Goal: Task Accomplishment & Management: Manage account settings

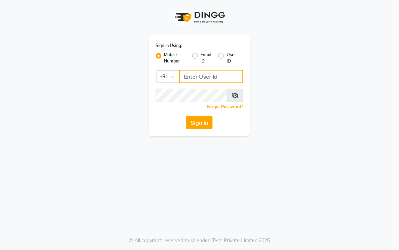
click at [192, 74] on input "Username" at bounding box center [211, 76] width 64 height 13
type input "8428442844"
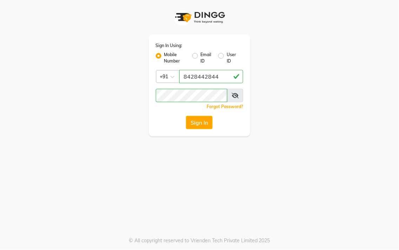
click at [197, 123] on button "Sign In" at bounding box center [199, 122] width 27 height 13
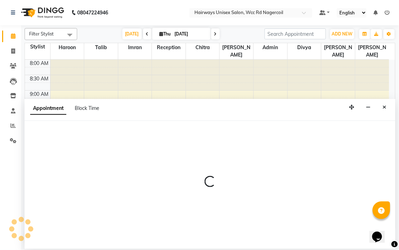
select select "49920"
select select "tentative"
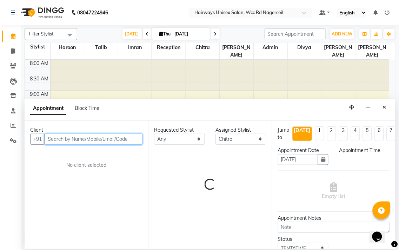
select select "615"
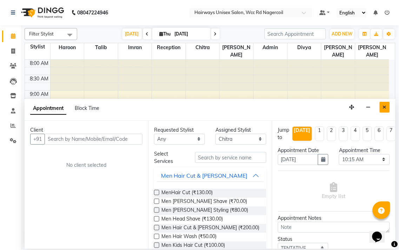
click at [384, 111] on button "Close" at bounding box center [384, 107] width 10 height 11
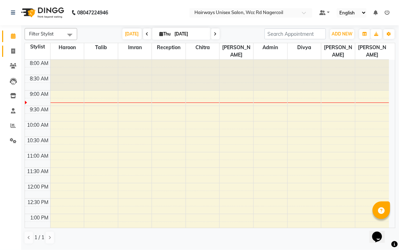
click at [6, 46] on link "Invoice" at bounding box center [10, 52] width 17 height 12
select select "service"
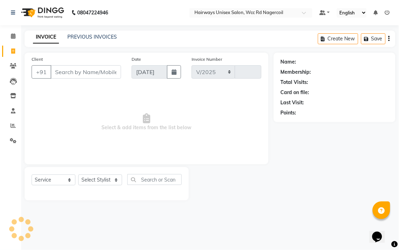
select select "6523"
type input "6645"
click at [90, 184] on select "Select Stylist Admin Chitra divya [PERSON_NAME] [PERSON_NAME] Reception [PERSON…" at bounding box center [100, 179] width 44 height 11
select select "49914"
click at [78, 175] on select "Select Stylist Admin Chitra divya [PERSON_NAME] [PERSON_NAME] Reception [PERSON…" at bounding box center [100, 179] width 44 height 11
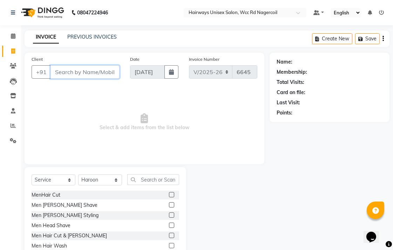
click at [90, 70] on input "Client" at bounding box center [84, 71] width 69 height 13
type input "98949011979"
click at [90, 70] on span "Add Client" at bounding box center [102, 71] width 28 height 7
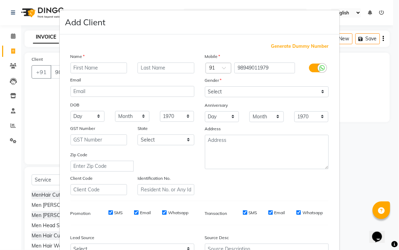
click at [90, 70] on input "text" at bounding box center [98, 67] width 57 height 11
type input "kishore"
click at [212, 96] on select "Select [DEMOGRAPHIC_DATA] [DEMOGRAPHIC_DATA] Other Prefer Not To Say" at bounding box center [267, 91] width 124 height 11
select select "[DEMOGRAPHIC_DATA]"
click at [205, 86] on select "Select [DEMOGRAPHIC_DATA] [DEMOGRAPHIC_DATA] Other Prefer Not To Say" at bounding box center [267, 91] width 124 height 11
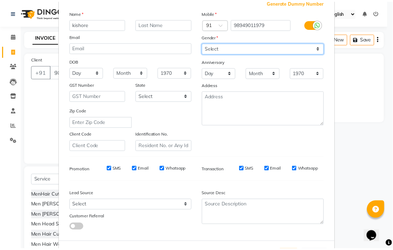
scroll to position [74, 0]
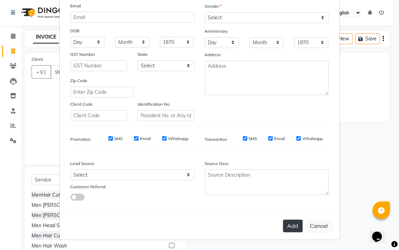
click at [288, 224] on button "Add" at bounding box center [293, 225] width 20 height 13
type input "98*******79"
select select
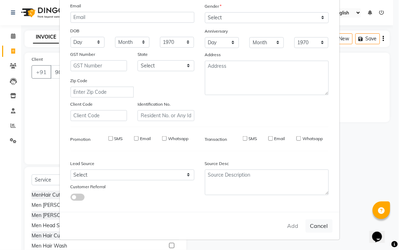
select select
checkbox input "false"
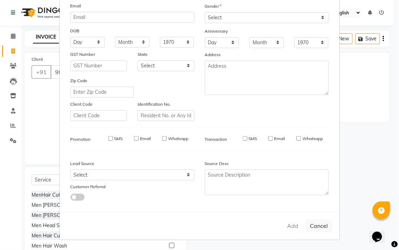
checkbox input "false"
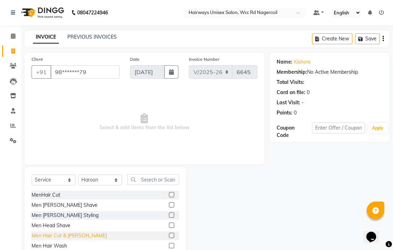
click at [75, 237] on div "Men Hair Cut & [PERSON_NAME]" at bounding box center [69, 235] width 75 height 7
checkbox input "false"
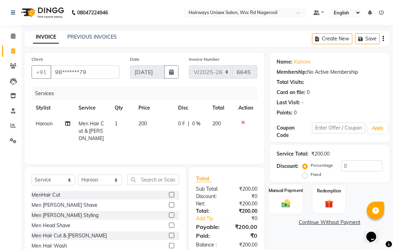
click at [292, 203] on img at bounding box center [286, 203] width 14 height 10
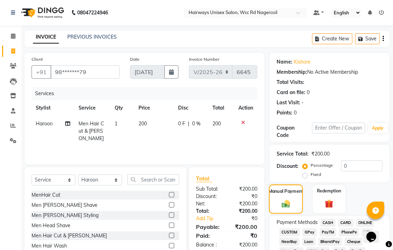
scroll to position [78, 0]
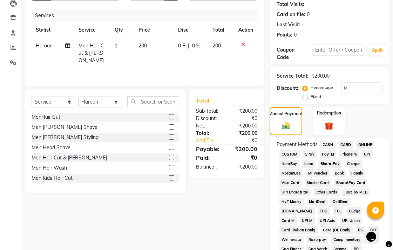
click at [364, 153] on span "UPI" at bounding box center [367, 154] width 11 height 8
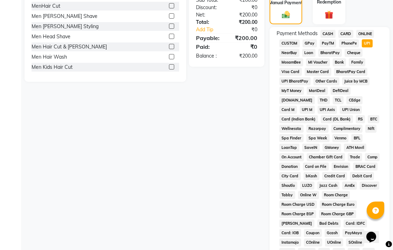
scroll to position [311, 0]
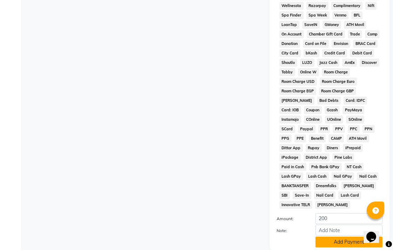
click at [344, 236] on button "Add Payment" at bounding box center [349, 241] width 67 height 11
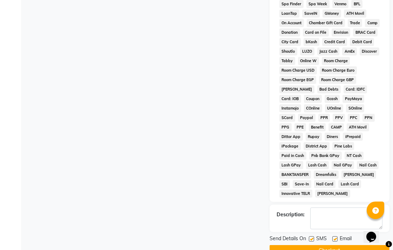
scroll to position [332, 0]
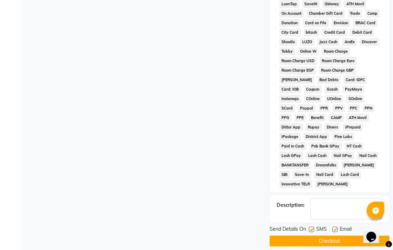
click at [327, 236] on button "Checkout" at bounding box center [330, 240] width 120 height 11
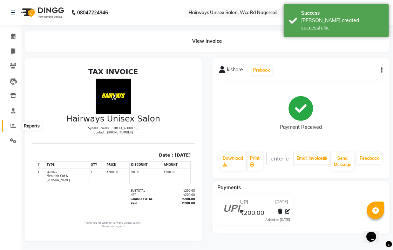
click at [12, 127] on icon at bounding box center [13, 125] width 5 height 5
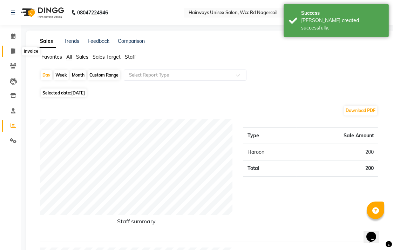
click at [11, 48] on icon at bounding box center [13, 50] width 4 height 5
select select "service"
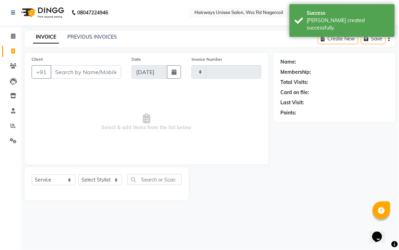
type input "6646"
select select "6523"
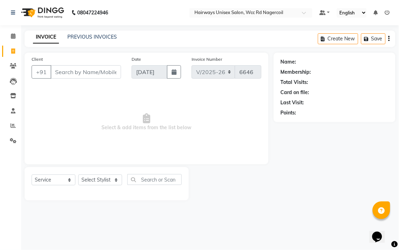
click at [20, 134] on div "Client +91 Date [DATE] Invoice Number V/2025 V/[PHONE_NUMBER] Select & add item…" at bounding box center [146, 127] width 254 height 148
drag, startPoint x: 20, startPoint y: 134, endPoint x: 21, endPoint y: 145, distance: 11.7
click at [20, 142] on div "Client +91 Date [DATE] Invoice Number V/2025 V/[PHONE_NUMBER] Select & add item…" at bounding box center [146, 127] width 254 height 148
click at [101, 182] on select "Select Stylist Admin Chitra divya [PERSON_NAME] [PERSON_NAME] Reception [PERSON…" at bounding box center [100, 179] width 44 height 11
select select "49917"
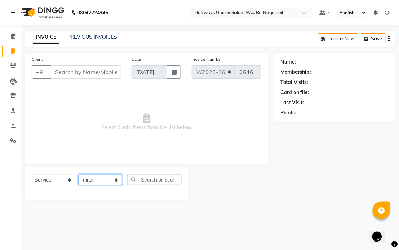
click at [78, 175] on select "Select Stylist Admin Chitra divya [PERSON_NAME] [PERSON_NAME] Reception [PERSON…" at bounding box center [100, 179] width 44 height 11
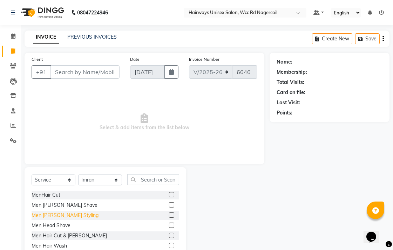
click at [56, 215] on div "Men [PERSON_NAME] Styling" at bounding box center [65, 214] width 67 height 7
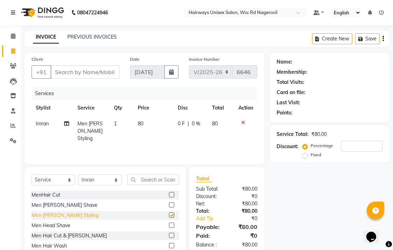
checkbox input "false"
click at [87, 68] on input "Client" at bounding box center [84, 71] width 69 height 13
type input "8"
type input "0"
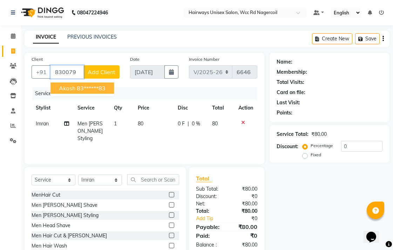
click at [92, 83] on button "Akash 83******83" at bounding box center [81, 87] width 63 height 11
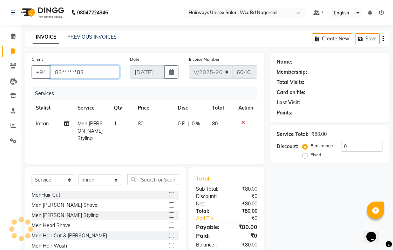
type input "83******83"
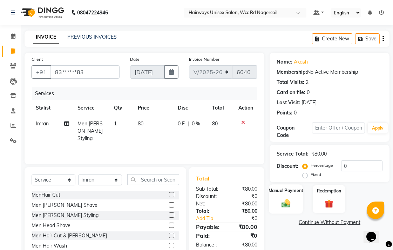
click at [286, 201] on img at bounding box center [286, 203] width 14 height 10
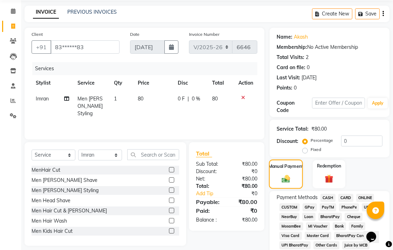
scroll to position [39, 0]
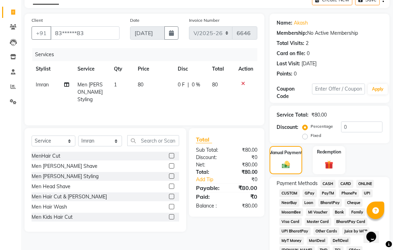
click at [369, 192] on span "UPI" at bounding box center [367, 193] width 11 height 8
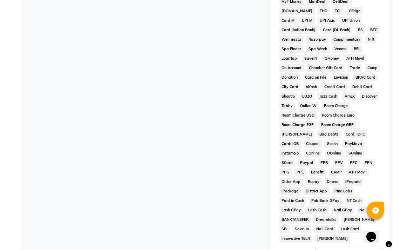
scroll to position [330, 0]
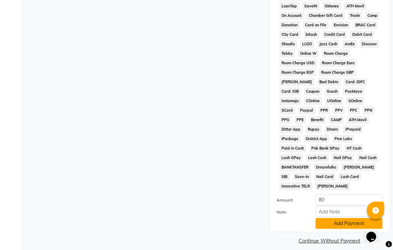
click at [345, 218] on button "Add Payment" at bounding box center [349, 223] width 67 height 11
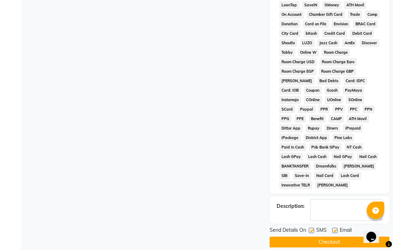
scroll to position [332, 0]
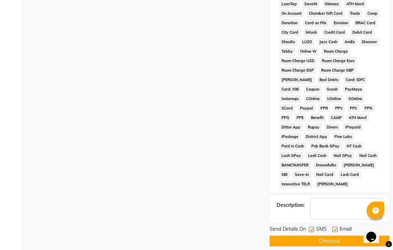
click at [328, 236] on button "Checkout" at bounding box center [330, 240] width 120 height 11
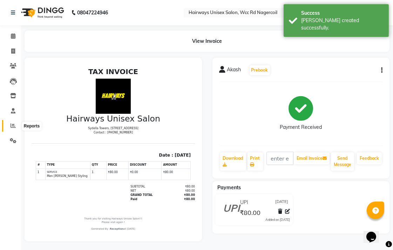
click at [8, 123] on span at bounding box center [13, 126] width 12 height 8
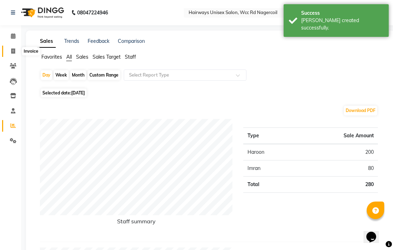
click at [11, 48] on span at bounding box center [13, 51] width 12 height 8
select select "service"
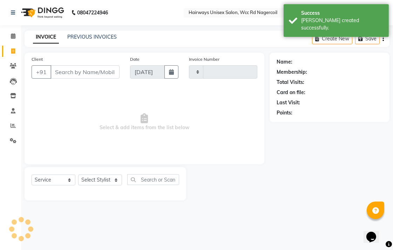
type input "6647"
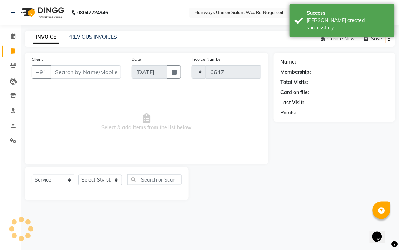
select select "6523"
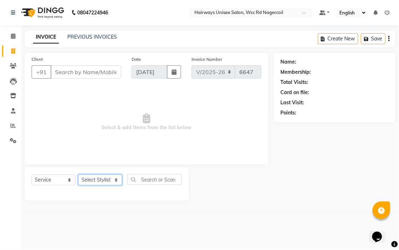
click at [98, 175] on select "Select Stylist Admin Chitra divya [PERSON_NAME] [PERSON_NAME] Reception [PERSON…" at bounding box center [100, 179] width 44 height 11
click at [78, 175] on select "Select Stylist Admin Chitra divya [PERSON_NAME] [PERSON_NAME] Reception [PERSON…" at bounding box center [100, 179] width 44 height 11
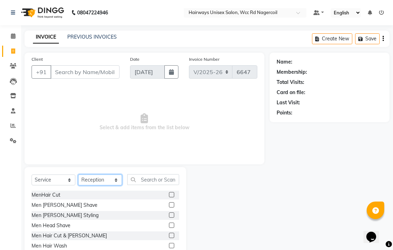
click at [93, 176] on select "Select Stylist Admin Chitra divya [PERSON_NAME] [PERSON_NAME] Reception [PERSON…" at bounding box center [100, 179] width 44 height 11
select select "49917"
click at [78, 175] on select "Select Stylist Admin Chitra divya [PERSON_NAME] [PERSON_NAME] Reception [PERSON…" at bounding box center [100, 179] width 44 height 11
click at [59, 193] on div "MenHair Cut" at bounding box center [46, 194] width 29 height 7
checkbox input "false"
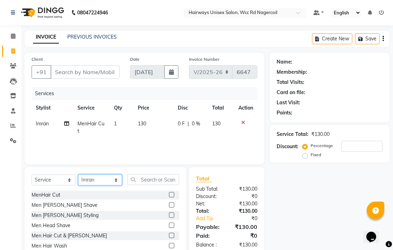
drag, startPoint x: 110, startPoint y: 180, endPoint x: 110, endPoint y: 175, distance: 5.6
click at [110, 180] on select "Select Stylist Admin Chitra divya [PERSON_NAME] [PERSON_NAME] Reception [PERSON…" at bounding box center [100, 179] width 44 height 11
select select "49914"
click at [78, 175] on select "Select Stylist Admin Chitra divya [PERSON_NAME] [PERSON_NAME] Reception [PERSON…" at bounding box center [100, 179] width 44 height 11
click at [57, 194] on div "MenHair Cut" at bounding box center [46, 194] width 29 height 7
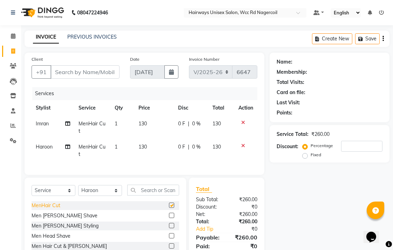
checkbox input "false"
click at [82, 67] on input "Client" at bounding box center [84, 71] width 69 height 13
type input "9"
type input "0"
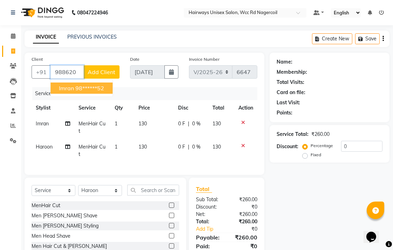
click at [97, 89] on ngb-highlight "98******52" at bounding box center [89, 87] width 29 height 7
type input "98******52"
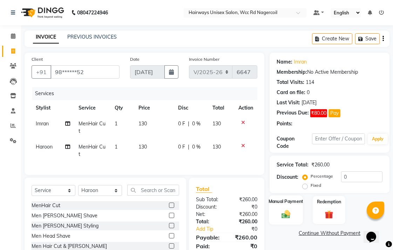
click at [271, 204] on label "Manual Payment" at bounding box center [286, 201] width 35 height 7
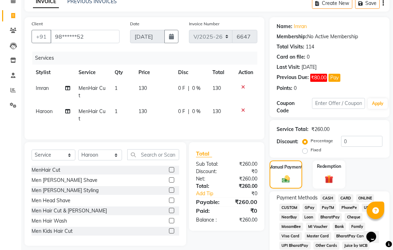
scroll to position [78, 0]
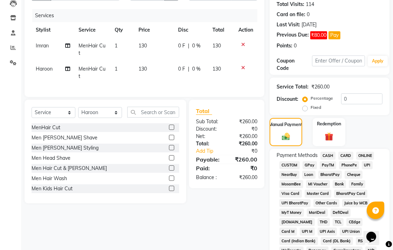
click at [331, 153] on span "CASH" at bounding box center [327, 155] width 15 height 8
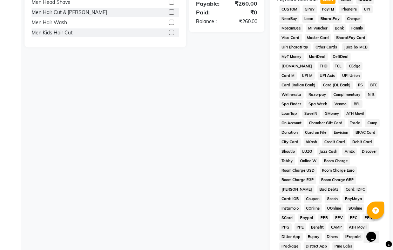
scroll to position [341, 0]
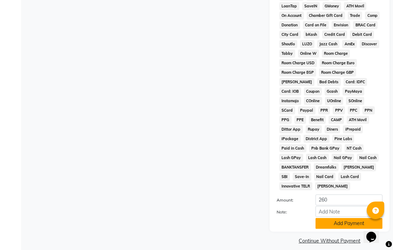
click at [346, 218] on button "Add Payment" at bounding box center [349, 223] width 67 height 11
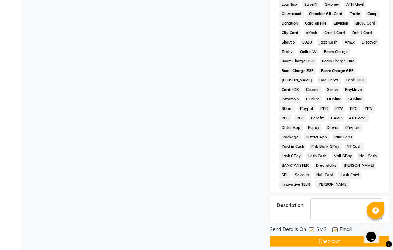
scroll to position [343, 0]
click at [312, 226] on label at bounding box center [311, 228] width 5 height 5
click at [312, 227] on input "checkbox" at bounding box center [311, 229] width 5 height 5
checkbox input "false"
click at [334, 226] on label at bounding box center [334, 228] width 5 height 5
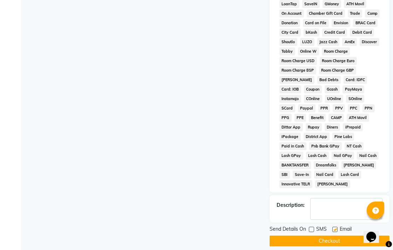
click at [334, 227] on input "checkbox" at bounding box center [334, 229] width 5 height 5
checkbox input "false"
click at [325, 235] on button "Checkout" at bounding box center [330, 240] width 120 height 11
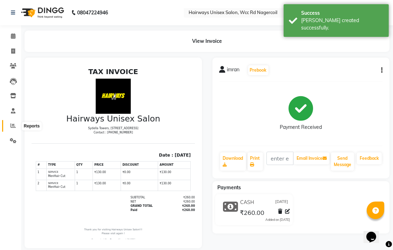
click at [13, 127] on icon at bounding box center [13, 125] width 5 height 5
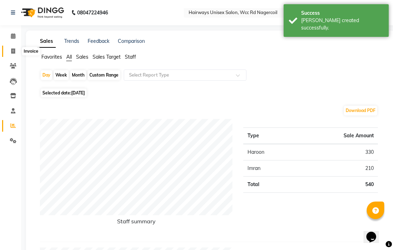
click at [11, 48] on icon at bounding box center [13, 50] width 4 height 5
select select "service"
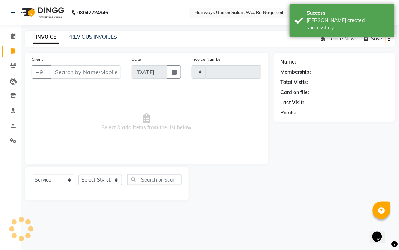
type input "6648"
select select "6523"
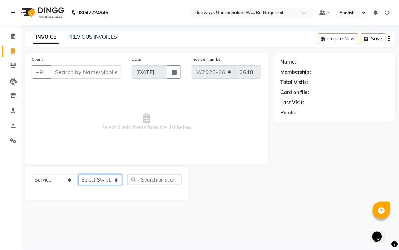
click at [117, 181] on select "Select Stylist Admin Chitra divya [PERSON_NAME] [PERSON_NAME] Reception [PERSON…" at bounding box center [100, 179] width 44 height 11
select select "49920"
click at [78, 175] on select "Select Stylist Admin Chitra divya [PERSON_NAME] [PERSON_NAME] Reception [PERSON…" at bounding box center [100, 179] width 44 height 11
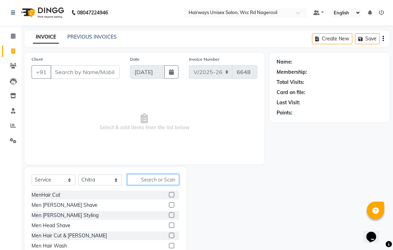
click at [173, 182] on input "text" at bounding box center [153, 179] width 52 height 11
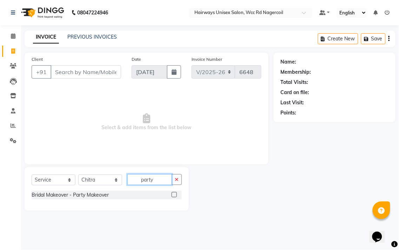
type input "party"
click at [174, 196] on label at bounding box center [173, 194] width 5 height 5
click at [174, 196] on input "checkbox" at bounding box center [173, 194] width 5 height 5
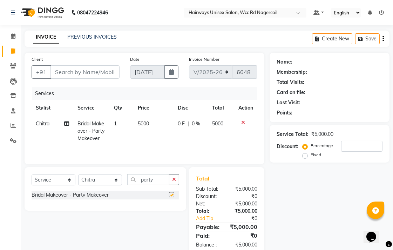
checkbox input "false"
click at [144, 124] on span "5000" at bounding box center [143, 123] width 11 height 6
select select "49920"
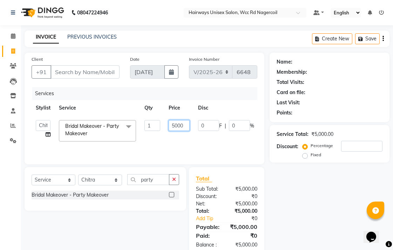
click at [177, 128] on input "5000" at bounding box center [179, 125] width 21 height 11
type input "1500"
click at [180, 137] on tr "Admin Chitra divya [PERSON_NAME] [PERSON_NAME] Reception [PERSON_NAME] [PERSON_…" at bounding box center [167, 131] width 270 height 30
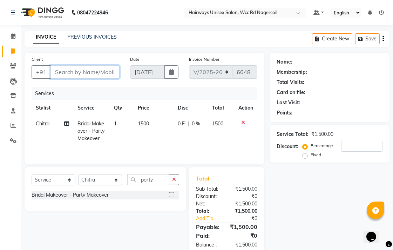
click at [92, 69] on input "Client" at bounding box center [84, 71] width 69 height 13
type input "6"
type input "0"
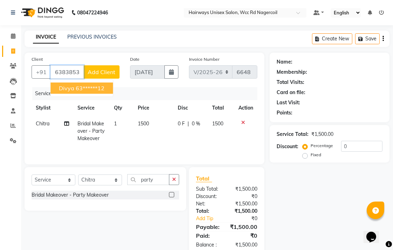
click at [95, 86] on ngb-highlight "63******12" at bounding box center [90, 87] width 29 height 7
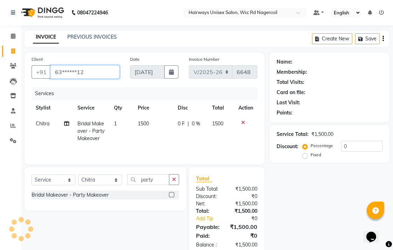
type input "63******12"
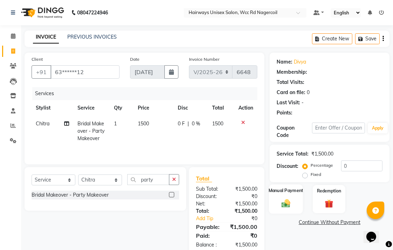
click at [291, 205] on img at bounding box center [286, 203] width 14 height 10
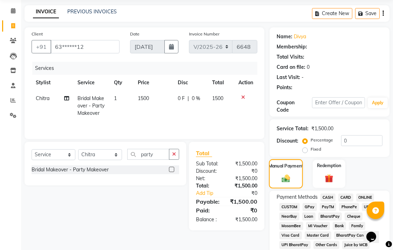
scroll to position [39, 0]
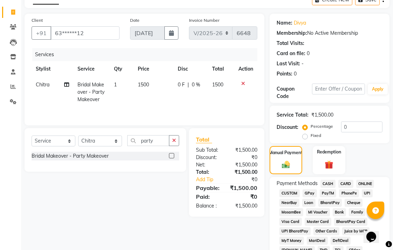
click at [367, 194] on span "UPI" at bounding box center [367, 193] width 11 height 8
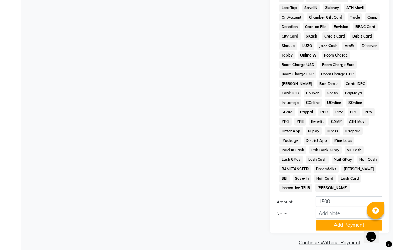
scroll to position [330, 0]
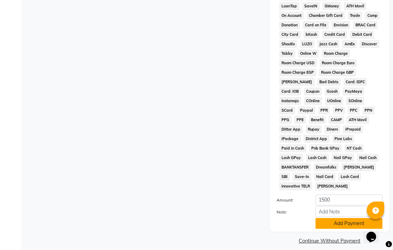
click at [348, 218] on button "Add Payment" at bounding box center [349, 223] width 67 height 11
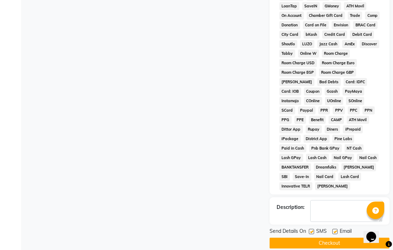
click at [347, 237] on button "Checkout" at bounding box center [330, 242] width 120 height 11
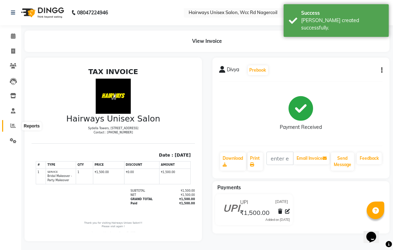
click at [13, 127] on icon at bounding box center [13, 125] width 5 height 5
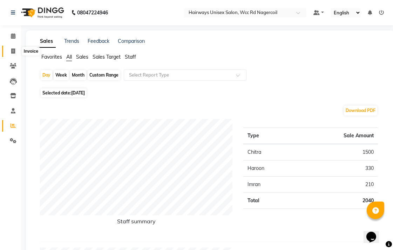
click at [15, 51] on span at bounding box center [13, 51] width 12 height 8
select select "service"
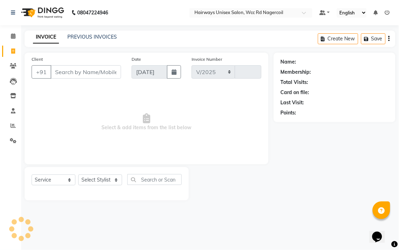
select select "6523"
type input "6649"
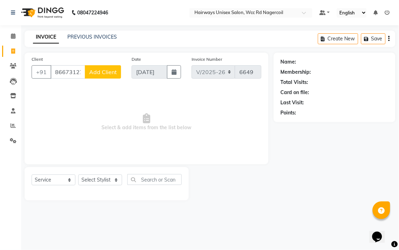
type input "8667312773"
click at [94, 72] on span "Add Client" at bounding box center [103, 71] width 28 height 7
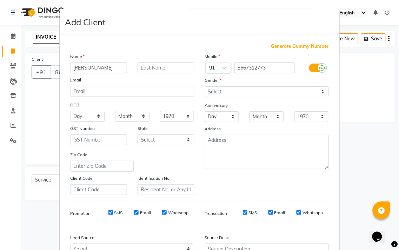
type input "[PERSON_NAME]"
drag, startPoint x: 293, startPoint y: 92, endPoint x: 290, endPoint y: 96, distance: 5.3
click at [293, 93] on select "Select [DEMOGRAPHIC_DATA] [DEMOGRAPHIC_DATA] Other Prefer Not To Say" at bounding box center [267, 91] width 124 height 11
select select "[DEMOGRAPHIC_DATA]"
click at [205, 86] on select "Select [DEMOGRAPHIC_DATA] [DEMOGRAPHIC_DATA] Other Prefer Not To Say" at bounding box center [267, 91] width 124 height 11
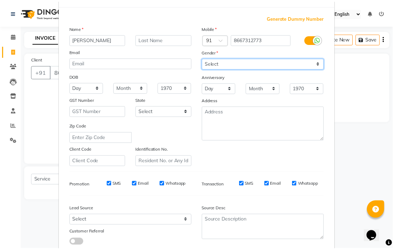
scroll to position [74, 0]
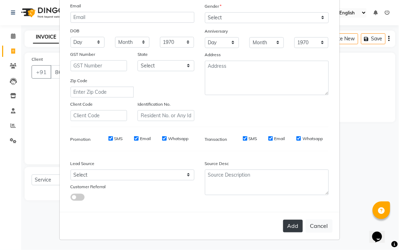
click at [284, 226] on button "Add" at bounding box center [293, 225] width 20 height 13
type input "86******73"
select select
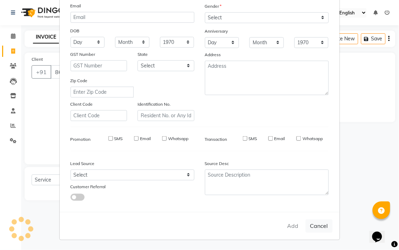
select select
checkbox input "false"
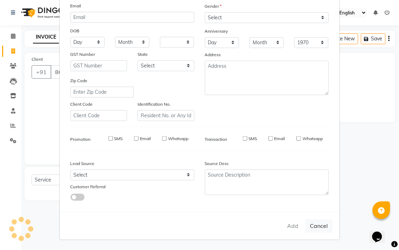
checkbox input "false"
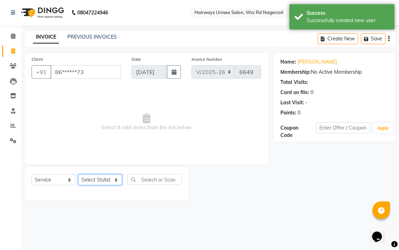
click at [103, 177] on select "Select Stylist Admin Chitra divya [PERSON_NAME] [PERSON_NAME] Reception [PERSON…" at bounding box center [100, 179] width 44 height 11
select select "49916"
click at [78, 175] on select "Select Stylist Admin Chitra divya [PERSON_NAME] [PERSON_NAME] Reception [PERSON…" at bounding box center [100, 179] width 44 height 11
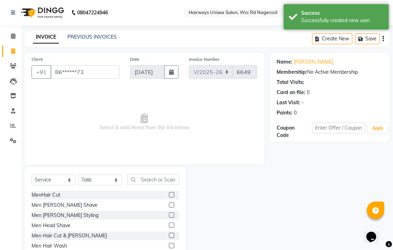
click at [169, 195] on label at bounding box center [171, 194] width 5 height 5
click at [169, 195] on input "checkbox" at bounding box center [171, 194] width 5 height 5
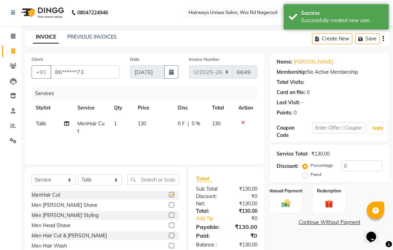
checkbox input "false"
click at [294, 204] on div "Manual Payment" at bounding box center [286, 198] width 34 height 29
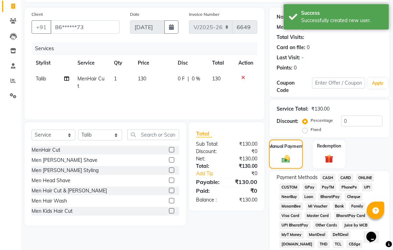
scroll to position [117, 0]
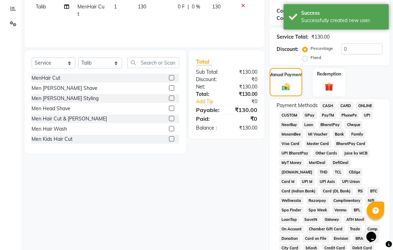
click at [334, 106] on span "CASH" at bounding box center [327, 106] width 15 height 8
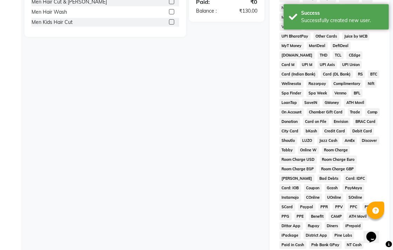
scroll to position [330, 0]
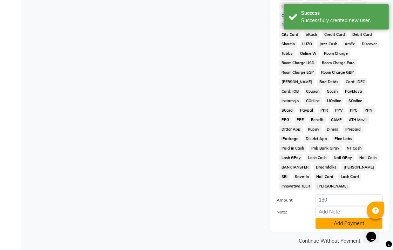
click at [330, 218] on button "Add Payment" at bounding box center [349, 223] width 67 height 11
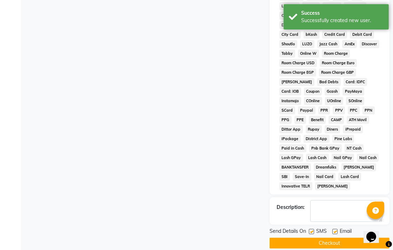
click at [352, 240] on button "Checkout" at bounding box center [330, 242] width 120 height 11
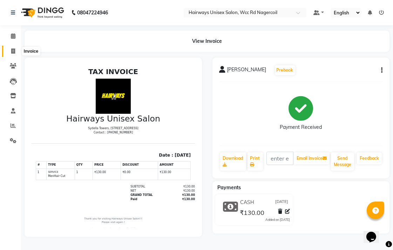
click at [11, 53] on icon at bounding box center [13, 50] width 4 height 5
select select "service"
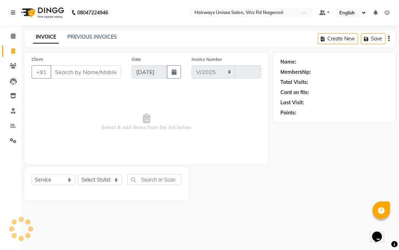
select select "6523"
type input "6650"
click at [9, 124] on span at bounding box center [13, 126] width 12 height 8
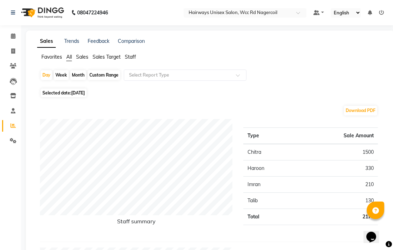
click at [60, 75] on div "Week" at bounding box center [61, 75] width 15 height 10
select select "9"
select select "2025"
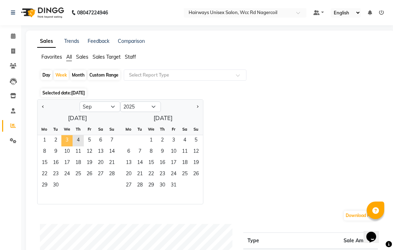
click at [66, 135] on span "3" at bounding box center [66, 140] width 11 height 11
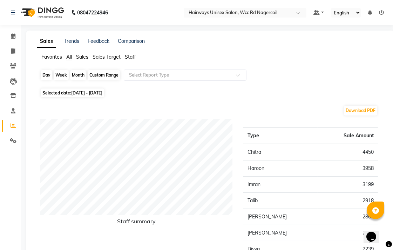
click at [61, 74] on div "Week" at bounding box center [61, 75] width 15 height 10
select select "9"
select select "2025"
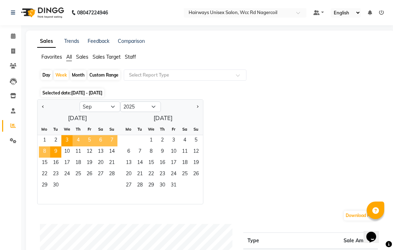
click at [76, 141] on span "4" at bounding box center [78, 140] width 11 height 11
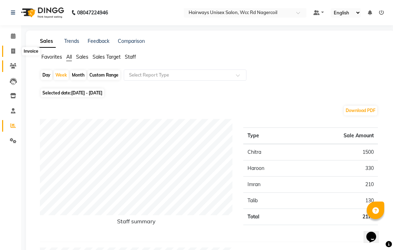
click at [8, 48] on span at bounding box center [13, 51] width 12 height 8
select select "service"
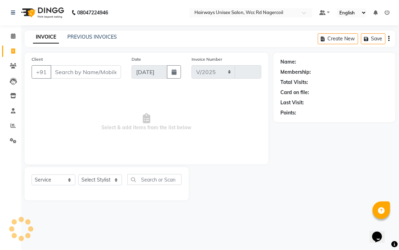
select select "6523"
type input "6650"
click at [11, 120] on link "Reports" at bounding box center [10, 126] width 17 height 12
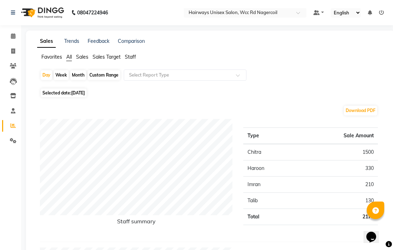
click at [65, 72] on div "Week" at bounding box center [61, 75] width 15 height 10
select select "9"
select select "2025"
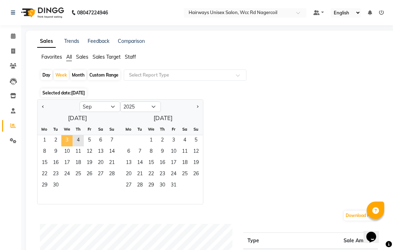
click at [63, 138] on span "3" at bounding box center [66, 140] width 11 height 11
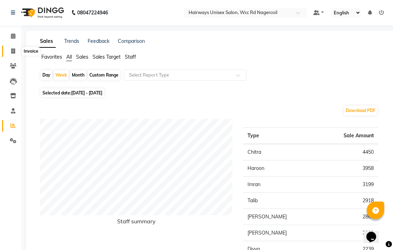
click at [10, 50] on span at bounding box center [13, 51] width 12 height 8
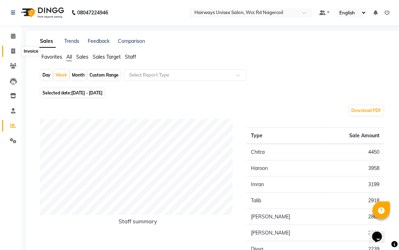
select select "service"
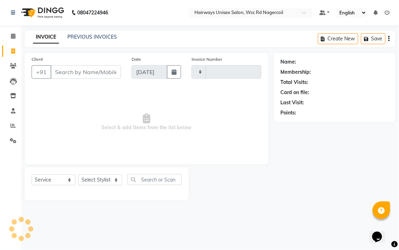
type input "6650"
select select "6523"
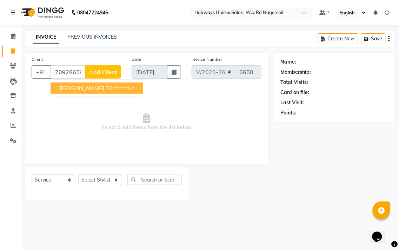
click at [81, 86] on button "[PERSON_NAME] 70******44" at bounding box center [96, 87] width 92 height 11
type input "70******44"
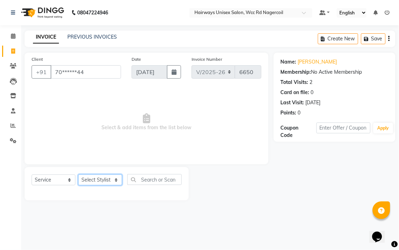
click at [104, 185] on select "Select Stylist Admin Chitra divya [PERSON_NAME] [PERSON_NAME] Reception [PERSON…" at bounding box center [100, 179] width 44 height 11
select select "49914"
click at [78, 175] on select "Select Stylist Admin Chitra divya [PERSON_NAME] [PERSON_NAME] Reception [PERSON…" at bounding box center [100, 179] width 44 height 11
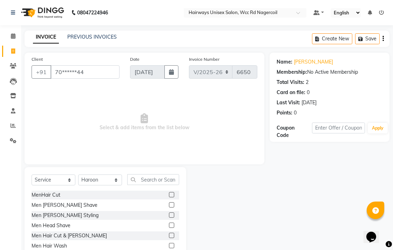
click at [169, 196] on div at bounding box center [174, 194] width 10 height 9
click at [169, 196] on label at bounding box center [171, 194] width 5 height 5
click at [169, 196] on input "checkbox" at bounding box center [171, 194] width 5 height 5
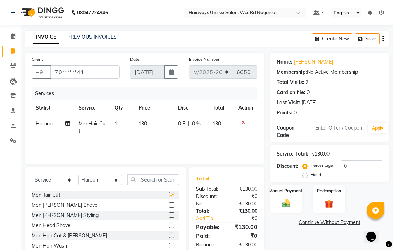
checkbox input "false"
click at [297, 194] on div "Manual Payment" at bounding box center [286, 198] width 34 height 29
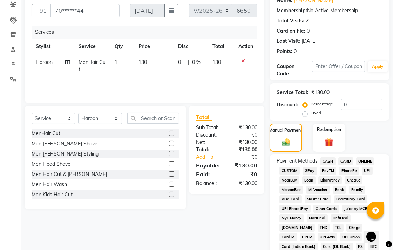
scroll to position [78, 0]
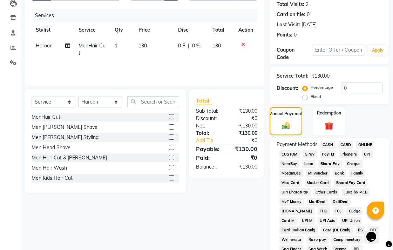
click at [367, 154] on span "UPI" at bounding box center [367, 154] width 11 height 8
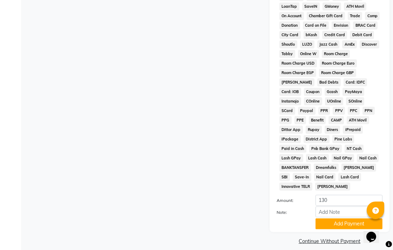
scroll to position [330, 0]
click at [327, 218] on button "Add Payment" at bounding box center [349, 223] width 67 height 11
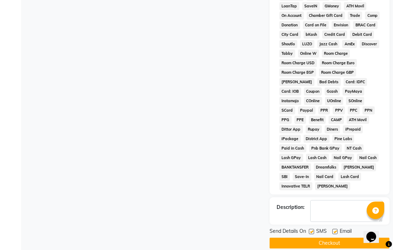
click at [335, 237] on button "Checkout" at bounding box center [330, 242] width 120 height 11
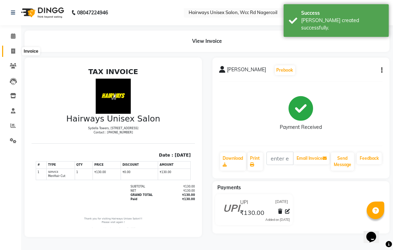
click at [18, 50] on span at bounding box center [13, 51] width 12 height 8
select select "6523"
select select "service"
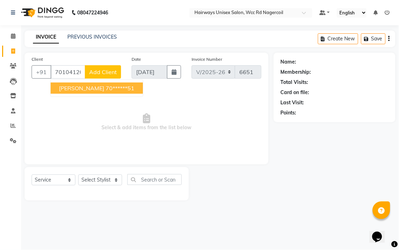
click at [121, 89] on button "[PERSON_NAME] 70******51" at bounding box center [96, 87] width 92 height 11
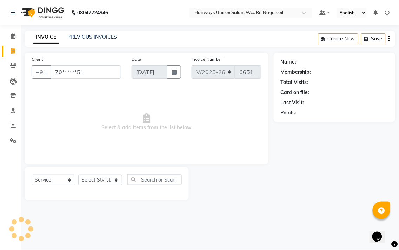
type input "70******51"
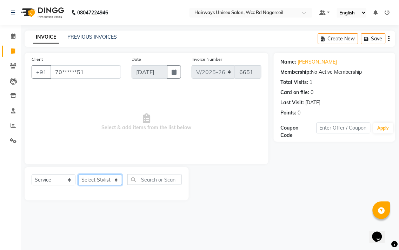
click at [111, 181] on select "Select Stylist Admin Chitra divya [PERSON_NAME] [PERSON_NAME] Reception [PERSON…" at bounding box center [100, 179] width 44 height 11
select select "50257"
click at [78, 175] on select "Select Stylist Admin Chitra divya [PERSON_NAME] [PERSON_NAME] Reception [PERSON…" at bounding box center [100, 179] width 44 height 11
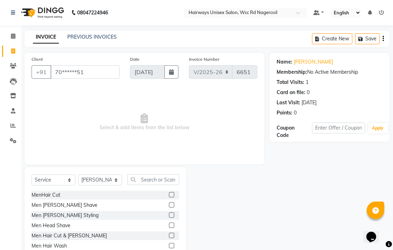
click at [169, 234] on label at bounding box center [171, 234] width 5 height 5
click at [169, 234] on input "checkbox" at bounding box center [171, 235] width 5 height 5
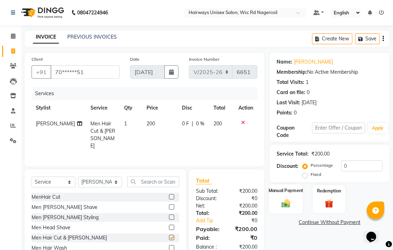
checkbox input "false"
click at [286, 194] on div "Manual Payment" at bounding box center [286, 198] width 34 height 29
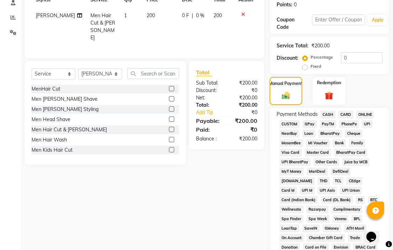
scroll to position [117, 0]
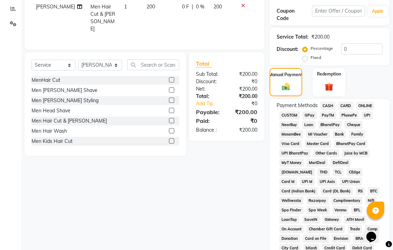
click at [369, 113] on span "UPI" at bounding box center [367, 115] width 11 height 8
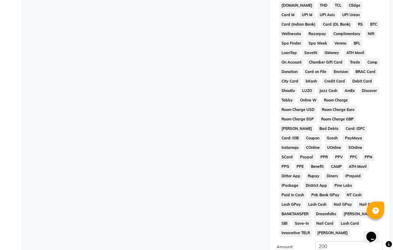
scroll to position [330, 0]
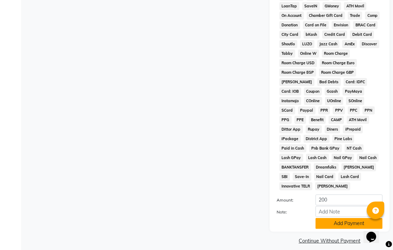
click at [341, 218] on button "Add Payment" at bounding box center [349, 223] width 67 height 11
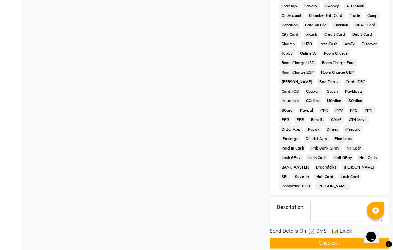
click at [345, 238] on button "Checkout" at bounding box center [330, 242] width 120 height 11
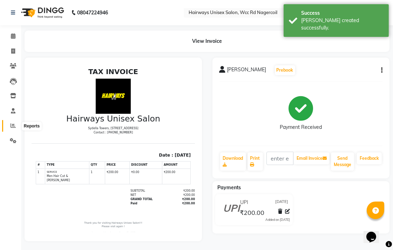
click at [9, 127] on span at bounding box center [13, 126] width 12 height 8
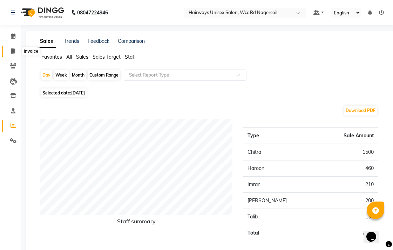
click at [13, 48] on icon at bounding box center [13, 50] width 4 height 5
select select "service"
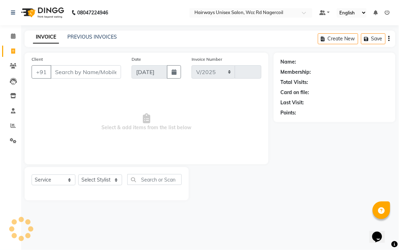
select select "6523"
type input "6652"
click at [99, 182] on select "Select Stylist" at bounding box center [100, 179] width 44 height 11
select select "49917"
click at [78, 175] on select "Select Stylist Admin Chitra divya [PERSON_NAME] [PERSON_NAME] Reception [PERSON…" at bounding box center [100, 179] width 44 height 11
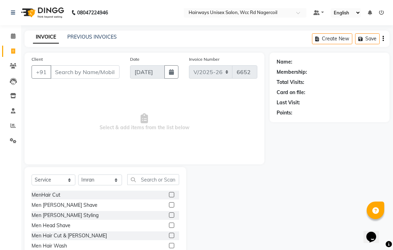
drag, startPoint x: 164, startPoint y: 235, endPoint x: 102, endPoint y: 172, distance: 88.5
click at [169, 235] on label at bounding box center [171, 234] width 5 height 5
click at [169, 235] on input "checkbox" at bounding box center [171, 235] width 5 height 5
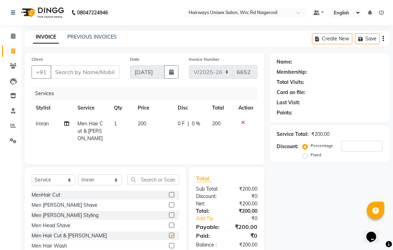
checkbox input "false"
click at [102, 181] on select "Select Stylist Admin Chitra divya [PERSON_NAME] [PERSON_NAME] Reception [PERSON…" at bounding box center [100, 179] width 44 height 11
select select "49916"
click at [78, 175] on select "Select Stylist Admin Chitra divya [PERSON_NAME] [PERSON_NAME] Reception [PERSON…" at bounding box center [100, 179] width 44 height 11
click at [169, 215] on label at bounding box center [171, 214] width 5 height 5
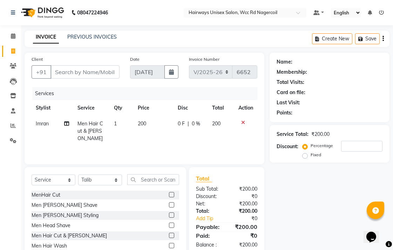
click at [169, 215] on input "checkbox" at bounding box center [171, 215] width 5 height 5
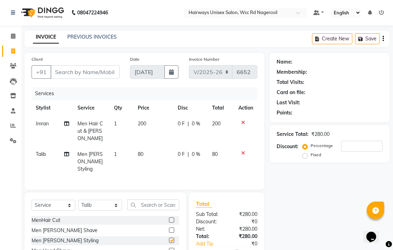
checkbox input "false"
click at [94, 75] on input "Client" at bounding box center [84, 71] width 69 height 13
type input "7"
type input "0"
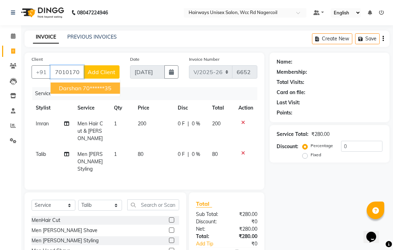
click at [99, 86] on ngb-highlight "70******35" at bounding box center [97, 87] width 29 height 7
type input "70******35"
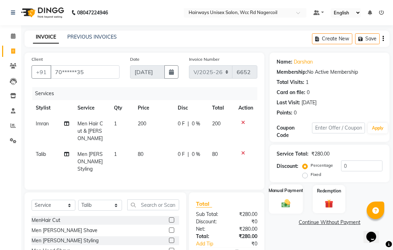
click at [280, 209] on div "Manual Payment" at bounding box center [286, 198] width 34 height 29
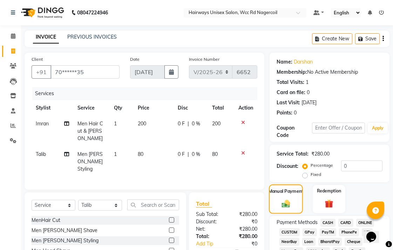
scroll to position [117, 0]
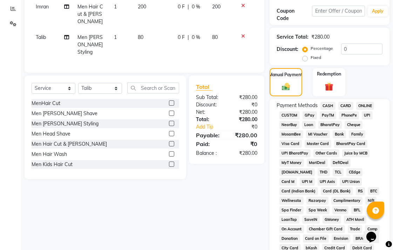
click at [326, 107] on span "CASH" at bounding box center [327, 106] width 15 height 8
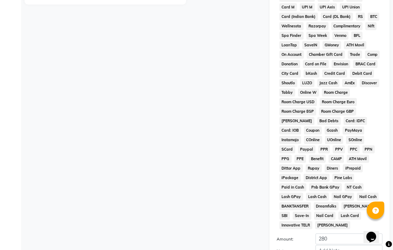
scroll to position [330, 0]
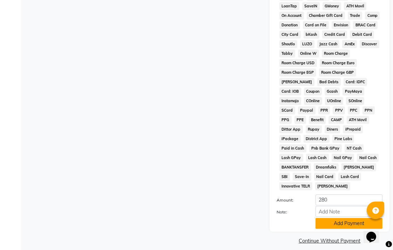
click at [355, 218] on button "Add Payment" at bounding box center [349, 223] width 67 height 11
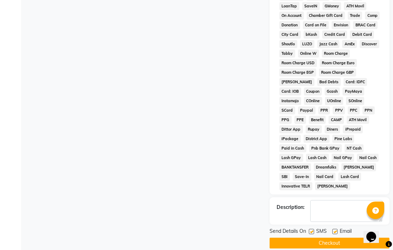
click at [355, 237] on button "Checkout" at bounding box center [330, 242] width 120 height 11
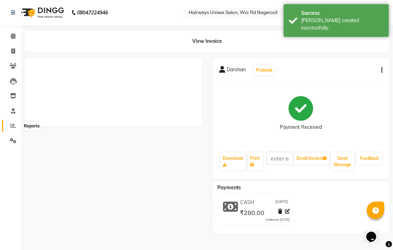
click at [11, 127] on icon at bounding box center [13, 125] width 5 height 5
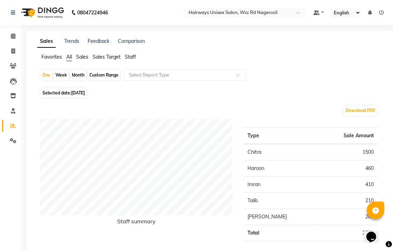
click at [13, 44] on li "Invoice" at bounding box center [10, 51] width 21 height 15
click at [14, 50] on icon at bounding box center [13, 50] width 4 height 5
select select "service"
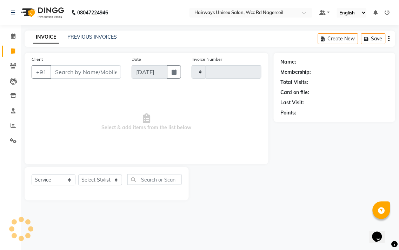
type input "6653"
select select "6523"
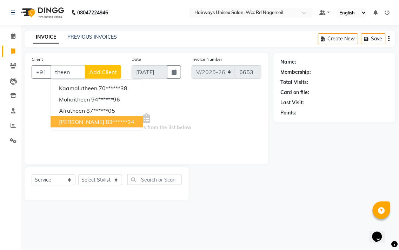
click at [124, 116] on button "[PERSON_NAME] 83******24" at bounding box center [96, 121] width 92 height 11
type input "83******24"
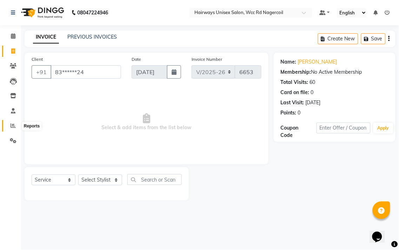
click at [15, 127] on icon at bounding box center [13, 125] width 5 height 5
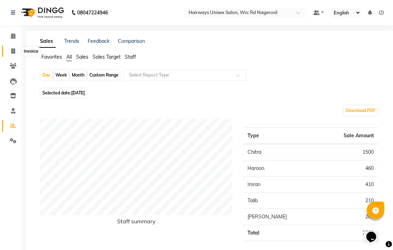
click at [16, 52] on span at bounding box center [13, 51] width 12 height 8
select select "service"
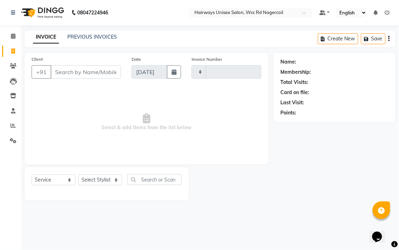
type input "6653"
select select "6523"
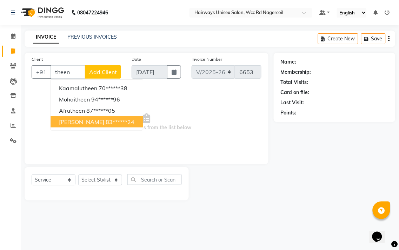
click at [106, 123] on ngb-highlight "83******24" at bounding box center [120, 121] width 29 height 7
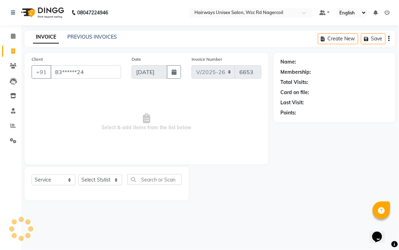
type input "83******24"
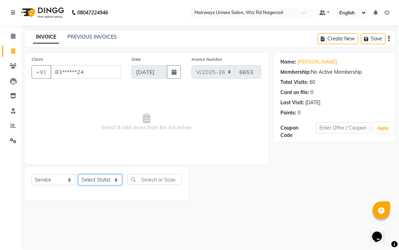
click at [114, 184] on select "Select Stylist Admin Chitra divya [PERSON_NAME] [PERSON_NAME] Reception [PERSON…" at bounding box center [100, 179] width 44 height 11
select select "49920"
click at [78, 175] on select "Select Stylist Admin Chitra divya [PERSON_NAME] [PERSON_NAME] Reception [PERSON…" at bounding box center [100, 179] width 44 height 11
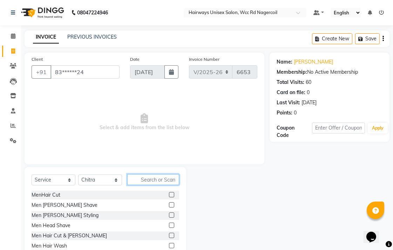
click at [170, 182] on input "text" at bounding box center [153, 179] width 52 height 11
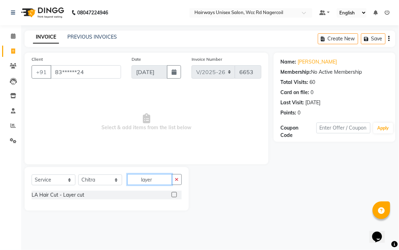
type input "layer"
click at [172, 194] on label at bounding box center [173, 194] width 5 height 5
click at [172, 194] on input "checkbox" at bounding box center [173, 194] width 5 height 5
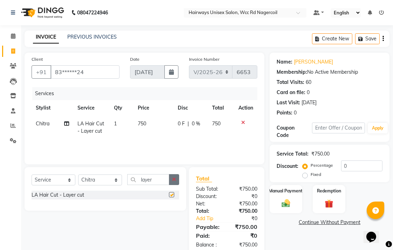
checkbox input "false"
click at [143, 123] on span "750" at bounding box center [142, 123] width 8 height 6
select select "49920"
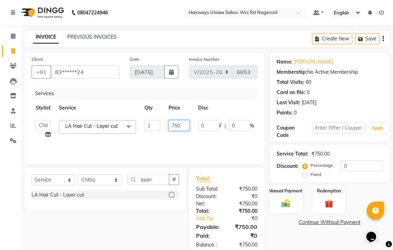
click at [179, 129] on input "750" at bounding box center [179, 125] width 21 height 11
type input "800"
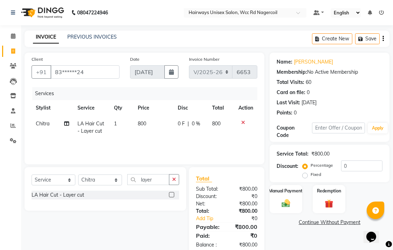
click at [222, 140] on div "Services Stylist Service Qty Price Disc Total Action Chitra LA Hair Cut - Layer…" at bounding box center [145, 122] width 226 height 70
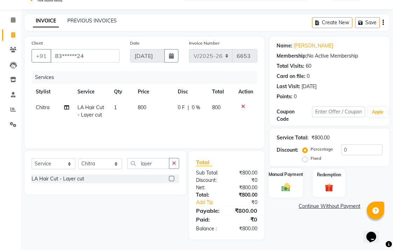
click at [291, 188] on img at bounding box center [286, 187] width 14 height 10
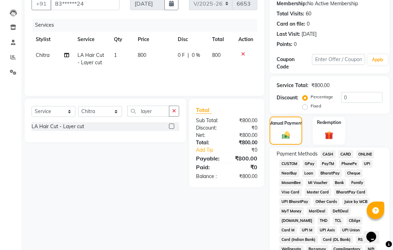
scroll to position [133, 0]
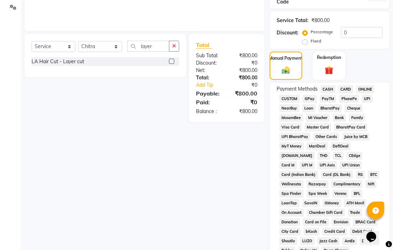
click at [330, 89] on span "CASH" at bounding box center [327, 89] width 15 height 8
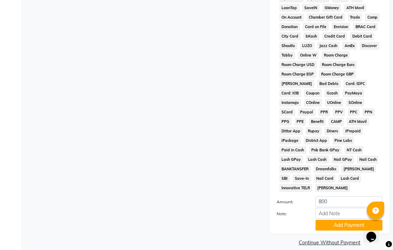
scroll to position [330, 0]
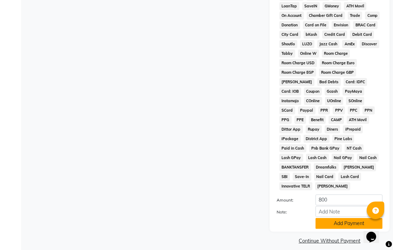
click at [335, 218] on button "Add Payment" at bounding box center [349, 223] width 67 height 11
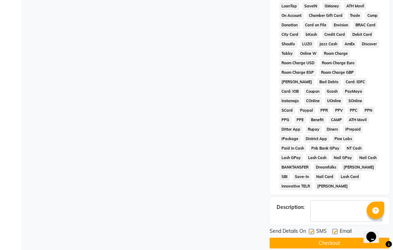
click at [340, 237] on button "Checkout" at bounding box center [330, 242] width 120 height 11
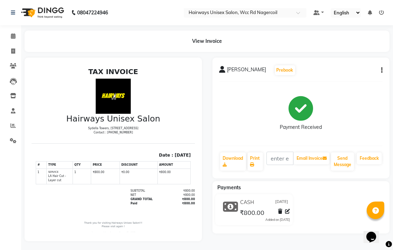
click at [340, 234] on div "[PERSON_NAME] Prebook Payment Received Download Print Email Invoice Send Messag…" at bounding box center [301, 148] width 188 height 183
click at [5, 51] on link "Invoice" at bounding box center [10, 52] width 17 height 12
select select "service"
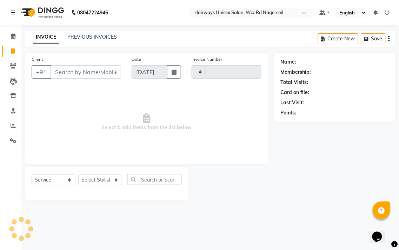
type input "6654"
select select "6523"
click at [101, 179] on select "Select Stylist" at bounding box center [100, 179] width 44 height 11
select select "49914"
click at [78, 175] on select "Select Stylist Admin Chitra divya [PERSON_NAME] [PERSON_NAME] Reception [PERSON…" at bounding box center [100, 179] width 44 height 11
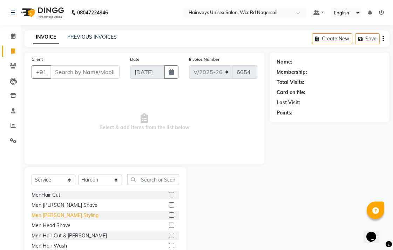
click at [68, 215] on div "Men [PERSON_NAME] Styling" at bounding box center [65, 214] width 67 height 7
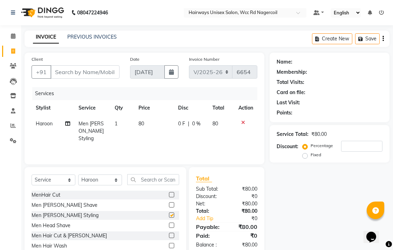
checkbox input "false"
click at [72, 74] on input "Client" at bounding box center [84, 71] width 69 height 13
type input "9"
type input "0"
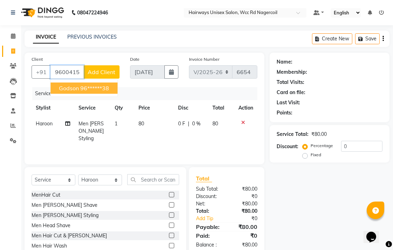
click at [72, 84] on span "godson" at bounding box center [69, 87] width 20 height 7
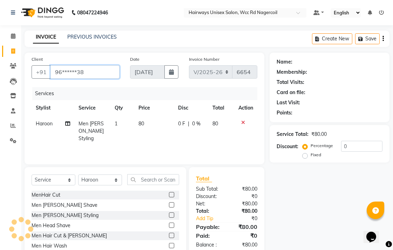
type input "96******38"
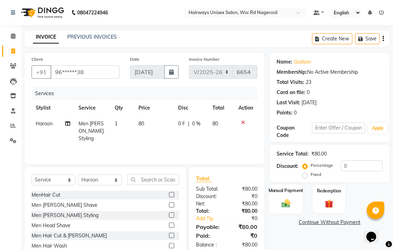
click at [275, 199] on div "Manual Payment" at bounding box center [286, 198] width 34 height 29
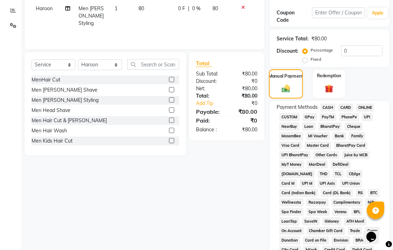
scroll to position [117, 0]
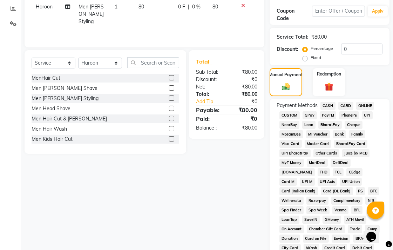
click at [364, 116] on span "UPI" at bounding box center [367, 115] width 11 height 8
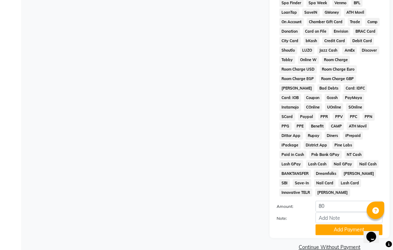
scroll to position [330, 0]
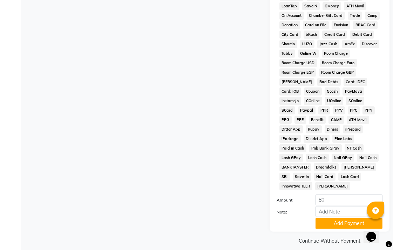
click at [328, 222] on div "Payment Methods CASH CARD ONLINE CUSTOM GPay PayTM PhonePe UPI NearBuy Loan Bha…" at bounding box center [330, 59] width 120 height 346
click at [329, 218] on button "Add Payment" at bounding box center [349, 223] width 67 height 11
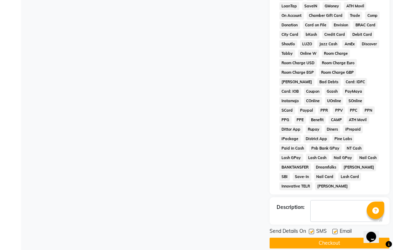
click at [324, 237] on button "Checkout" at bounding box center [330, 242] width 120 height 11
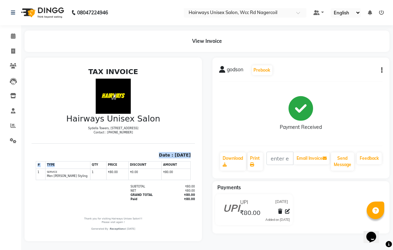
click at [62, 167] on div "TAX INVOICE Hairways Unisex Salon [GEOGRAPHIC_DATA], [STREET_ADDRESS] Contact :…" at bounding box center [112, 148] width 163 height 163
drag, startPoint x: 53, startPoint y: 171, endPoint x: 46, endPoint y: 177, distance: 9.7
click at [53, 171] on td "SERVICE Men [PERSON_NAME] Styling" at bounding box center [67, 173] width 45 height 11
click at [12, 47] on link "Invoice" at bounding box center [10, 52] width 17 height 12
select select "service"
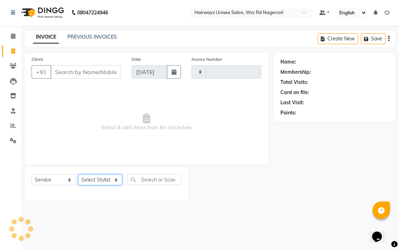
type input "6655"
select select "6523"
click at [96, 183] on select "Select Stylist" at bounding box center [100, 179] width 44 height 11
select select "50257"
click at [78, 175] on select "Select Stylist Admin Chitra divya [PERSON_NAME] [PERSON_NAME] Reception [PERSON…" at bounding box center [100, 179] width 44 height 11
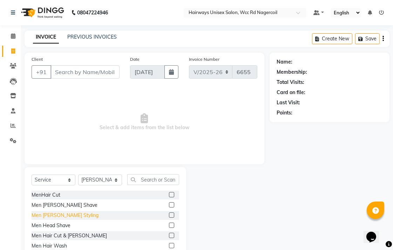
click at [61, 213] on div "Men [PERSON_NAME] Styling" at bounding box center [65, 214] width 67 height 7
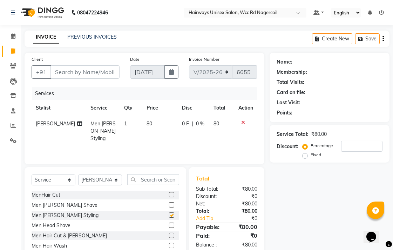
checkbox input "false"
click at [87, 75] on input "Client" at bounding box center [84, 71] width 69 height 13
type input "s"
type input "0"
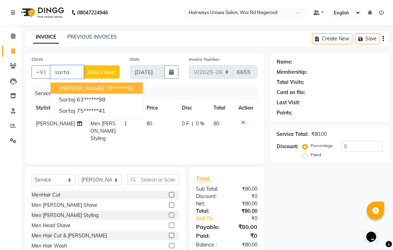
click at [96, 82] on button "[PERSON_NAME] 78******66" at bounding box center [96, 87] width 92 height 11
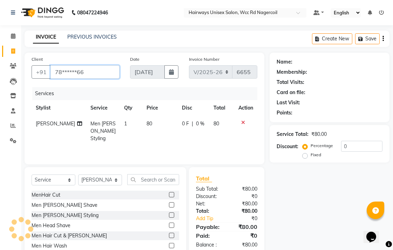
type input "78******66"
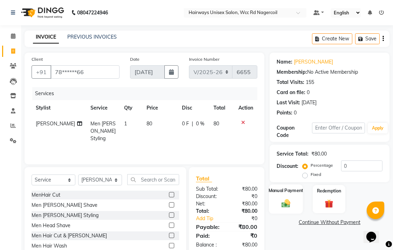
click at [278, 204] on div "Manual Payment" at bounding box center [286, 198] width 34 height 29
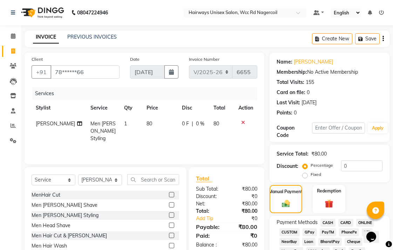
scroll to position [156, 0]
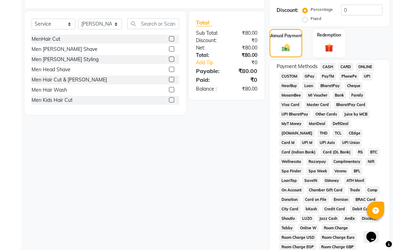
click at [332, 64] on span "CASH" at bounding box center [327, 67] width 15 height 8
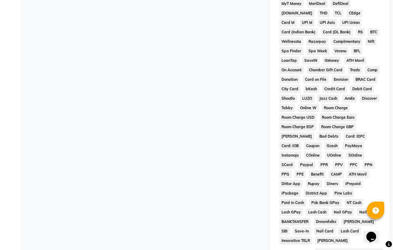
scroll to position [330, 0]
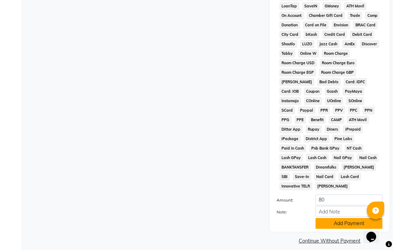
click at [340, 218] on button "Add Payment" at bounding box center [349, 223] width 67 height 11
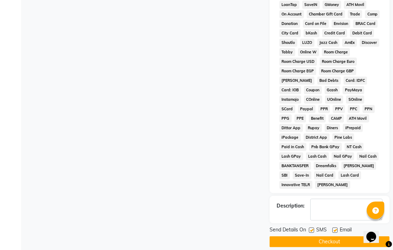
scroll to position [332, 0]
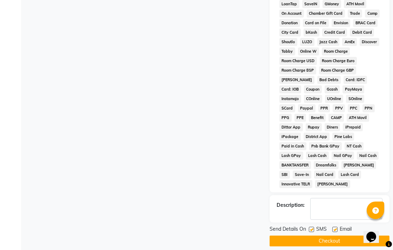
click at [337, 226] on label at bounding box center [334, 228] width 5 height 5
click at [337, 227] on input "checkbox" at bounding box center [334, 229] width 5 height 5
checkbox input "false"
click at [312, 226] on label at bounding box center [311, 228] width 5 height 5
click at [312, 227] on input "checkbox" at bounding box center [311, 229] width 5 height 5
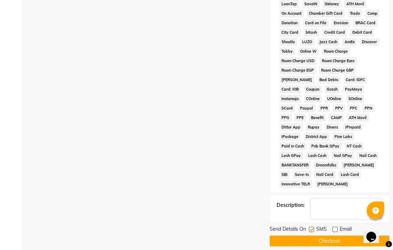
checkbox input "false"
click at [312, 235] on button "Checkout" at bounding box center [330, 240] width 120 height 11
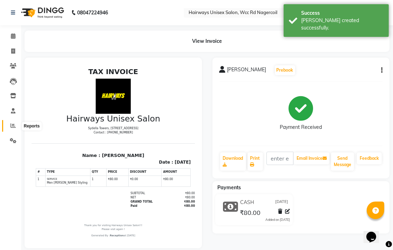
click at [12, 128] on icon at bounding box center [13, 125] width 5 height 5
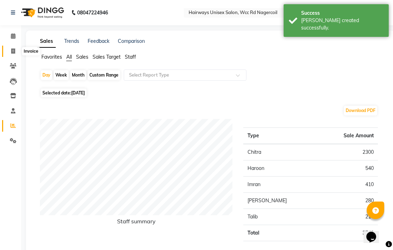
click at [8, 53] on span at bounding box center [13, 51] width 12 height 8
select select "service"
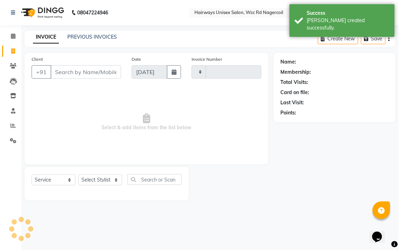
type input "6656"
select select "6523"
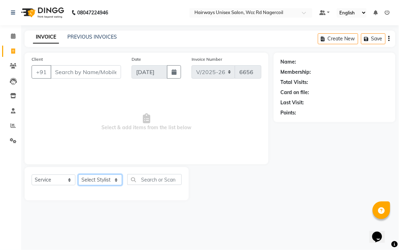
click at [103, 181] on select "Select Stylist Admin Chitra divya [PERSON_NAME] [PERSON_NAME] Reception [PERSON…" at bounding box center [100, 179] width 44 height 11
select select "50257"
click at [78, 175] on select "Select Stylist Admin Chitra divya [PERSON_NAME] [PERSON_NAME] Reception [PERSON…" at bounding box center [100, 179] width 44 height 11
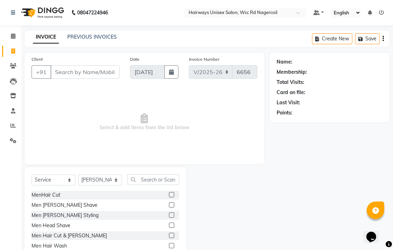
click at [169, 215] on label at bounding box center [171, 214] width 5 height 5
click at [169, 215] on input "checkbox" at bounding box center [171, 215] width 5 height 5
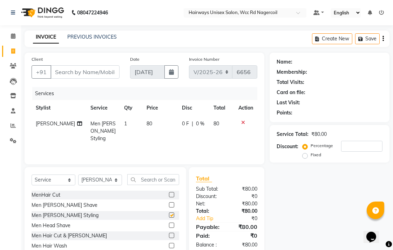
checkbox input "false"
click at [165, 178] on input "text" at bounding box center [153, 179] width 52 height 11
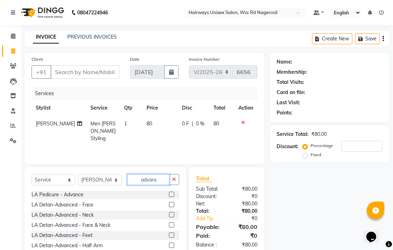
scroll to position [311, 0]
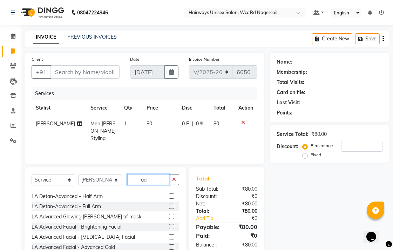
type input "a"
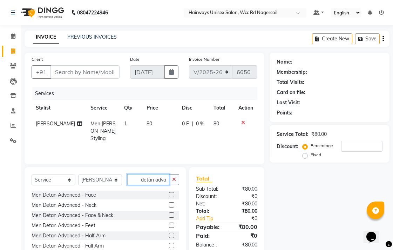
scroll to position [0, 0]
type input "detan adva"
click at [169, 216] on label at bounding box center [171, 214] width 5 height 5
click at [169, 216] on input "checkbox" at bounding box center [171, 215] width 5 height 5
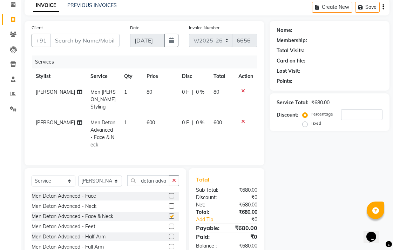
checkbox input "false"
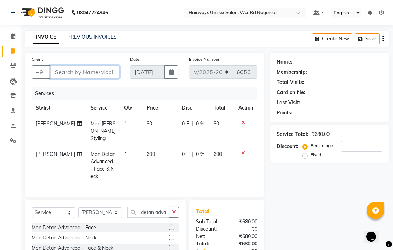
click at [109, 73] on input "Client" at bounding box center [84, 71] width 69 height 13
type input "8"
type input "0"
type input "8939111803"
click at [117, 73] on button "Add Client" at bounding box center [101, 71] width 36 height 13
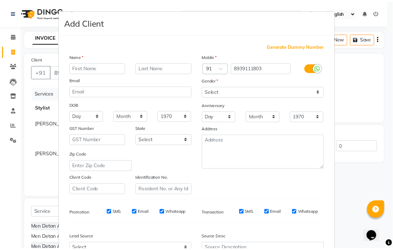
scroll to position [74, 0]
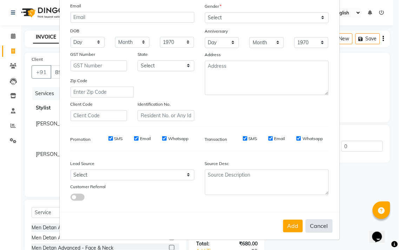
click at [323, 223] on button "Cancel" at bounding box center [318, 225] width 27 height 13
select select
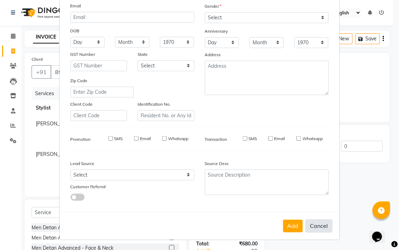
select select
checkbox input "false"
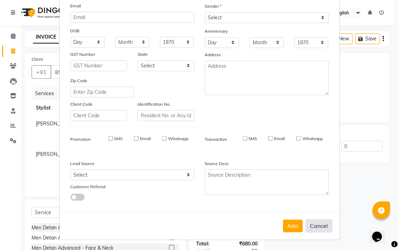
checkbox input "false"
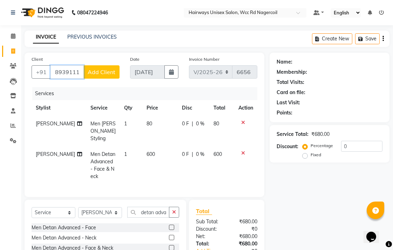
click at [76, 72] on input "8939111803" at bounding box center [66, 71] width 33 height 13
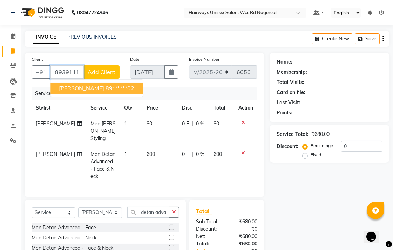
click at [77, 88] on span "[PERSON_NAME]" at bounding box center [81, 87] width 45 height 7
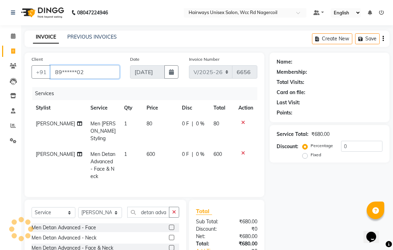
type input "89******02"
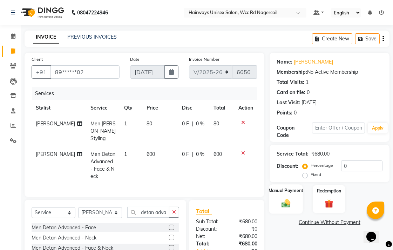
click at [283, 204] on img at bounding box center [286, 203] width 14 height 10
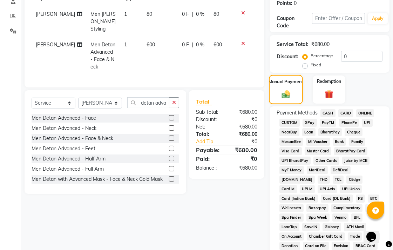
scroll to position [117, 0]
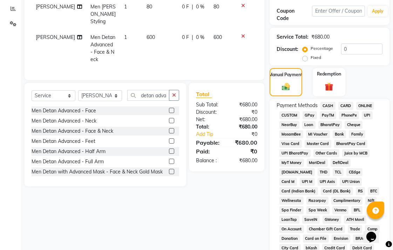
click at [349, 108] on span "CARD" at bounding box center [345, 106] width 15 height 8
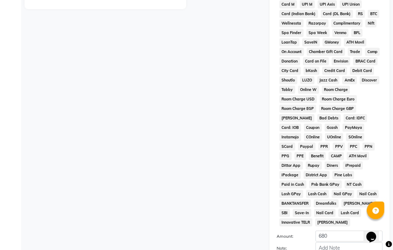
scroll to position [330, 0]
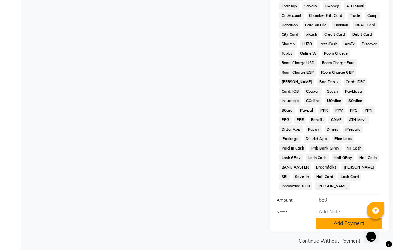
click at [333, 218] on button "Add Payment" at bounding box center [349, 223] width 67 height 11
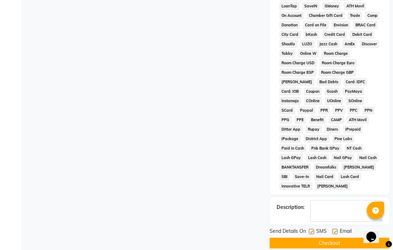
click at [339, 239] on button "Checkout" at bounding box center [330, 242] width 120 height 11
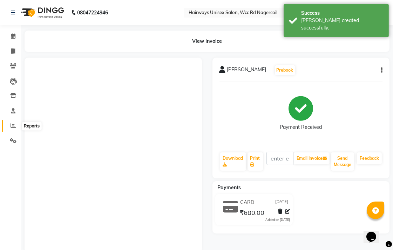
click at [12, 122] on span at bounding box center [13, 126] width 12 height 8
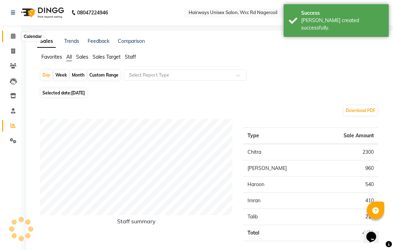
click at [12, 36] on icon at bounding box center [13, 35] width 5 height 5
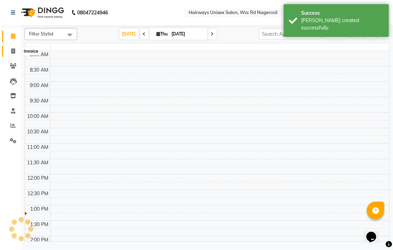
click at [12, 50] on icon at bounding box center [13, 50] width 4 height 5
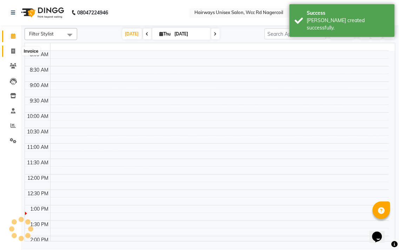
select select "service"
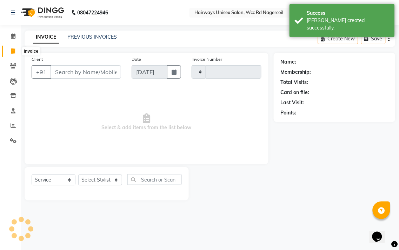
type input "6657"
select select "6523"
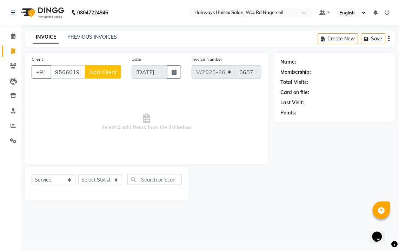
type input "9566619143"
click at [100, 73] on span "Add Client" at bounding box center [103, 71] width 28 height 7
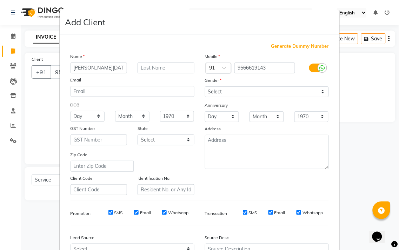
type input "[PERSON_NAME][DATE]"
drag, startPoint x: 221, startPoint y: 93, endPoint x: 223, endPoint y: 97, distance: 4.6
click at [221, 93] on select "Select [DEMOGRAPHIC_DATA] [DEMOGRAPHIC_DATA] Other Prefer Not To Say" at bounding box center [267, 91] width 124 height 11
click at [205, 86] on select "Select [DEMOGRAPHIC_DATA] [DEMOGRAPHIC_DATA] Other Prefer Not To Say" at bounding box center [267, 91] width 124 height 11
click at [229, 92] on select "Select [DEMOGRAPHIC_DATA] [DEMOGRAPHIC_DATA] Other Prefer Not To Say" at bounding box center [267, 91] width 124 height 11
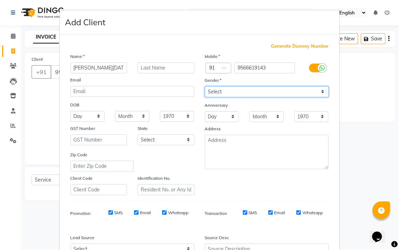
select select "[DEMOGRAPHIC_DATA]"
click at [205, 86] on select "Select [DEMOGRAPHIC_DATA] [DEMOGRAPHIC_DATA] Other Prefer Not To Say" at bounding box center [267, 91] width 124 height 11
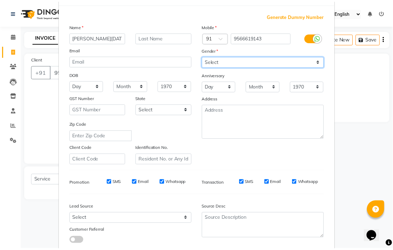
scroll to position [74, 0]
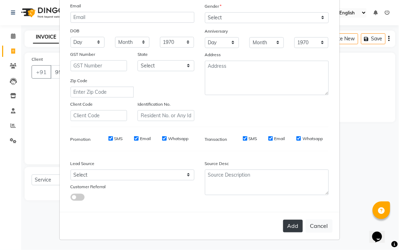
click at [293, 227] on button "Add" at bounding box center [293, 225] width 20 height 13
type input "95******43"
select select
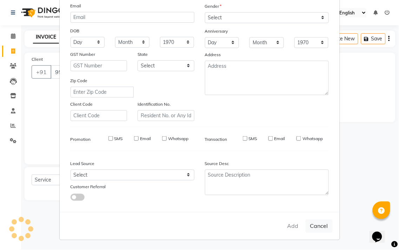
select select
checkbox input "false"
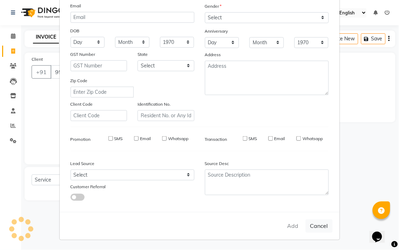
checkbox input "false"
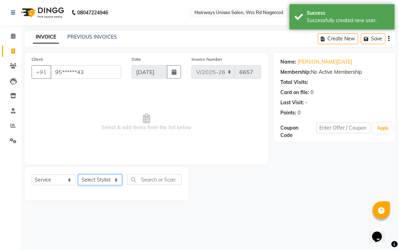
click at [109, 177] on select "Select Stylist Admin Chitra divya [PERSON_NAME] [PERSON_NAME] Reception [PERSON…" at bounding box center [100, 179] width 44 height 11
select select "50257"
click at [78, 175] on select "Select Stylist Admin Chitra divya [PERSON_NAME] [PERSON_NAME] Reception [PERSON…" at bounding box center [100, 179] width 44 height 11
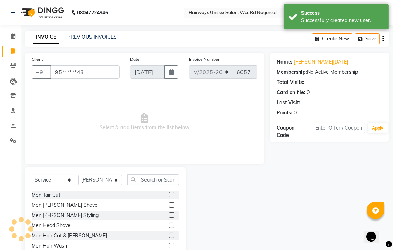
click at [169, 212] on label at bounding box center [171, 214] width 5 height 5
click at [169, 213] on input "checkbox" at bounding box center [171, 215] width 5 height 5
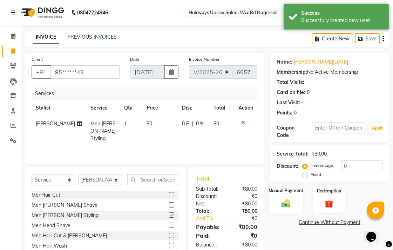
checkbox input "false"
click at [297, 201] on div "Manual Payment" at bounding box center [286, 198] width 34 height 29
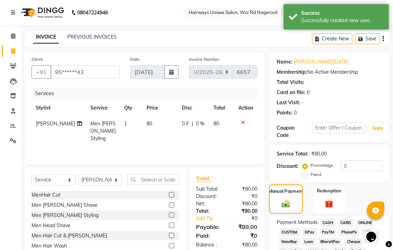
scroll to position [117, 0]
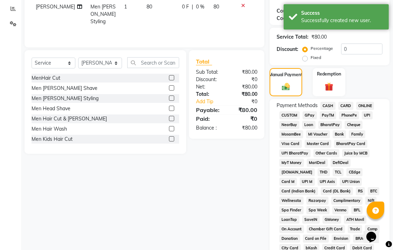
click at [364, 116] on span "UPI" at bounding box center [367, 115] width 11 height 8
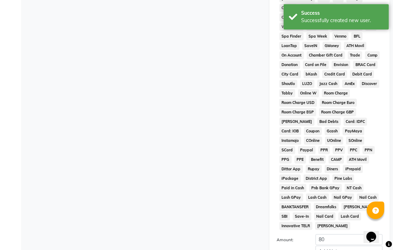
scroll to position [330, 0]
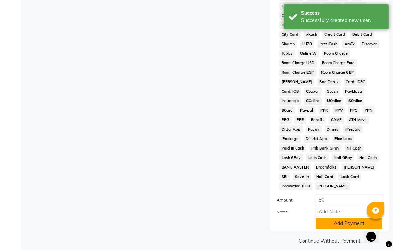
click at [337, 218] on button "Add Payment" at bounding box center [349, 223] width 67 height 11
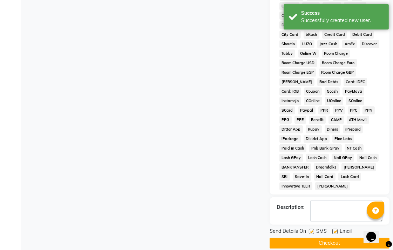
click at [342, 237] on button "Checkout" at bounding box center [330, 242] width 120 height 11
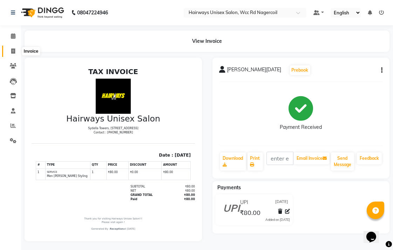
click at [9, 49] on span at bounding box center [13, 51] width 12 height 8
select select "service"
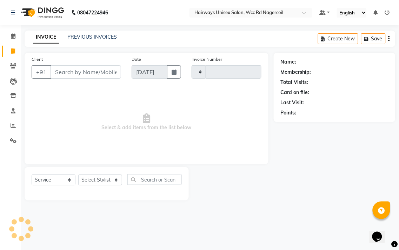
type input "6658"
select select "6523"
click at [96, 178] on select "Select Stylist" at bounding box center [100, 179] width 44 height 11
select select "49916"
click at [78, 175] on select "Select Stylist Admin Chitra divya [PERSON_NAME] [PERSON_NAME] Reception [PERSON…" at bounding box center [100, 179] width 44 height 11
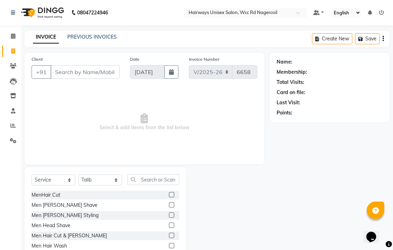
click at [166, 230] on div "MenHair Cut Men [PERSON_NAME] Shave Men [PERSON_NAME] Styling Men Head Shave Me…" at bounding box center [106, 225] width 148 height 70
click at [169, 236] on label at bounding box center [171, 234] width 5 height 5
click at [169, 236] on input "checkbox" at bounding box center [171, 235] width 5 height 5
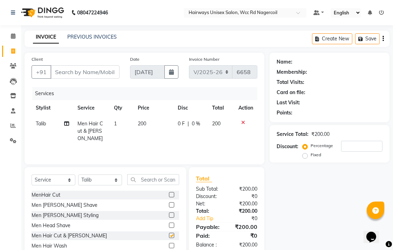
checkbox input "false"
click at [111, 75] on input "Client" at bounding box center [84, 71] width 69 height 13
type input "9"
type input "0"
type input "9994880214"
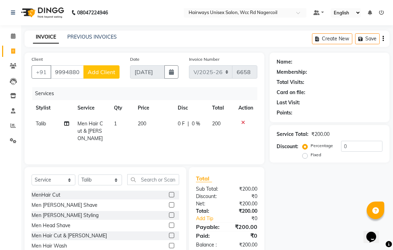
click at [111, 75] on span "Add Client" at bounding box center [102, 71] width 28 height 7
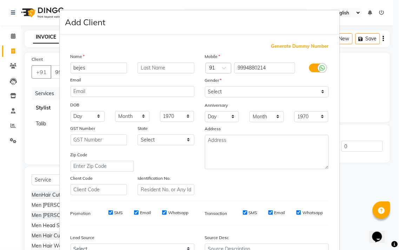
type input "bejes"
click at [264, 92] on select "Select [DEMOGRAPHIC_DATA] [DEMOGRAPHIC_DATA] Other Prefer Not To Say" at bounding box center [267, 91] width 124 height 11
select select "[DEMOGRAPHIC_DATA]"
click at [205, 86] on select "Select [DEMOGRAPHIC_DATA] [DEMOGRAPHIC_DATA] Other Prefer Not To Say" at bounding box center [267, 91] width 124 height 11
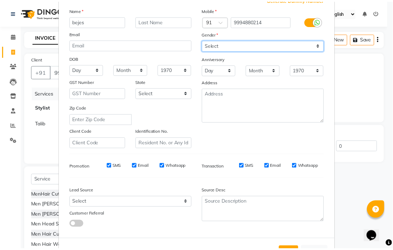
scroll to position [74, 0]
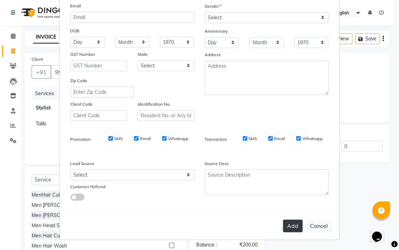
click at [285, 221] on button "Add" at bounding box center [293, 225] width 20 height 13
type input "99******14"
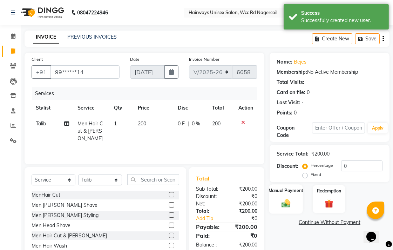
click at [286, 203] on img at bounding box center [286, 203] width 14 height 10
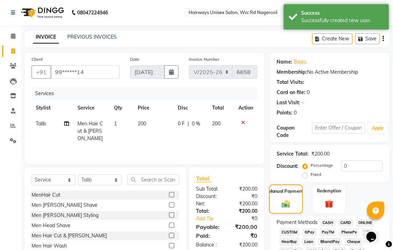
scroll to position [117, 0]
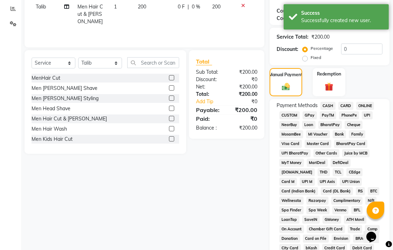
click at [365, 113] on span "UPI" at bounding box center [367, 115] width 11 height 8
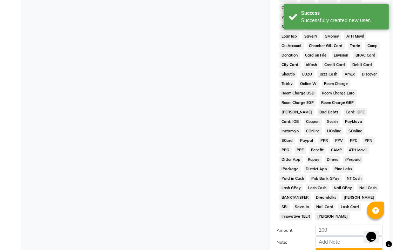
scroll to position [330, 0]
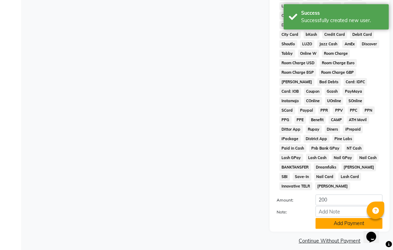
click at [337, 218] on button "Add Payment" at bounding box center [349, 223] width 67 height 11
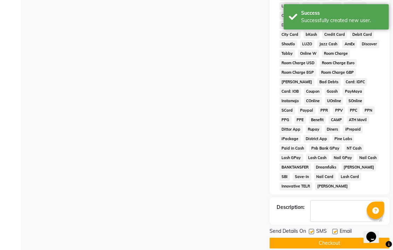
click at [338, 237] on button "Checkout" at bounding box center [330, 242] width 120 height 11
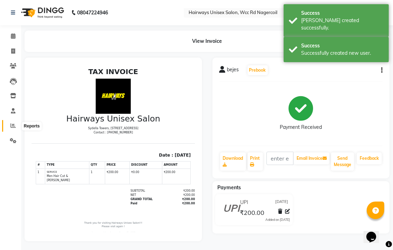
click at [11, 125] on icon at bounding box center [13, 125] width 5 height 5
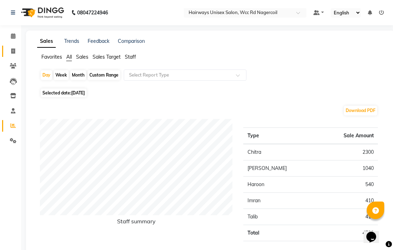
click at [19, 51] on li "Invoice" at bounding box center [10, 51] width 21 height 15
click at [11, 46] on link "Invoice" at bounding box center [10, 52] width 17 height 12
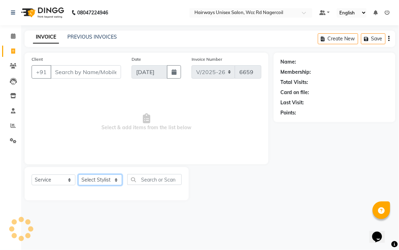
click at [98, 183] on select "Select Stylist" at bounding box center [100, 179] width 44 height 11
click at [78, 175] on select "Select Stylist Admin Chitra divya [PERSON_NAME] [PERSON_NAME] Reception [PERSON…" at bounding box center [100, 179] width 44 height 11
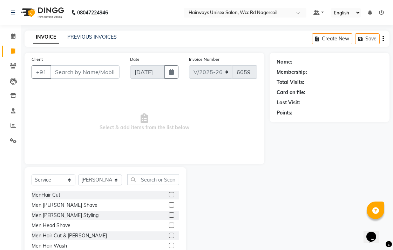
click at [169, 233] on label at bounding box center [171, 234] width 5 height 5
click at [169, 233] on input "checkbox" at bounding box center [171, 235] width 5 height 5
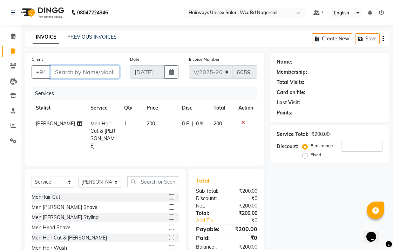
click at [90, 67] on input "Client" at bounding box center [84, 71] width 69 height 13
click at [94, 71] on span "Add Client" at bounding box center [102, 71] width 28 height 7
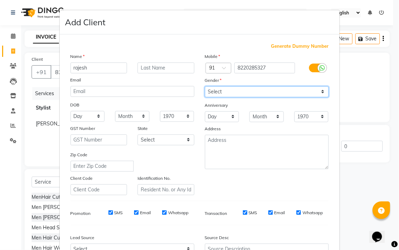
click at [240, 93] on select "Select [DEMOGRAPHIC_DATA] [DEMOGRAPHIC_DATA] Other Prefer Not To Say" at bounding box center [267, 91] width 124 height 11
click at [205, 86] on select "Select [DEMOGRAPHIC_DATA] [DEMOGRAPHIC_DATA] Other Prefer Not To Say" at bounding box center [267, 91] width 124 height 11
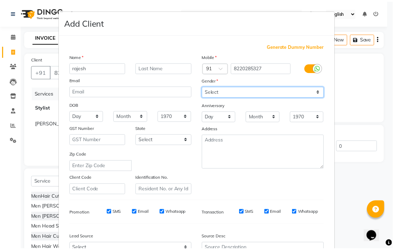
scroll to position [74, 0]
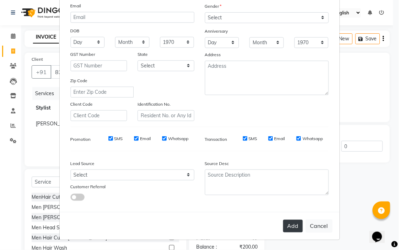
click at [295, 228] on button "Add" at bounding box center [293, 225] width 20 height 13
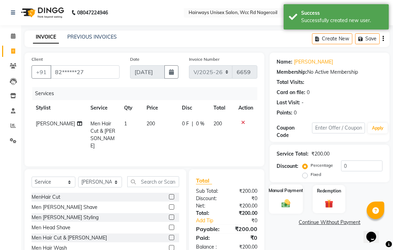
click at [277, 209] on div "Manual Payment" at bounding box center [286, 198] width 34 height 29
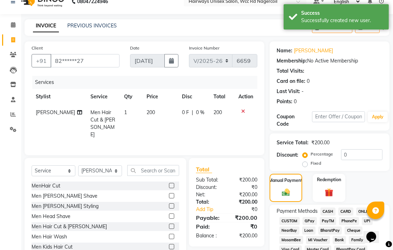
scroll to position [117, 0]
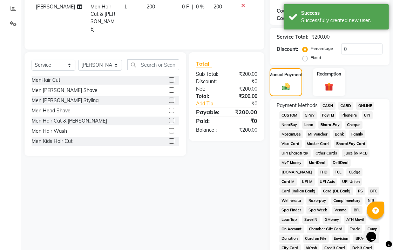
click at [367, 112] on span "UPI" at bounding box center [367, 115] width 11 height 8
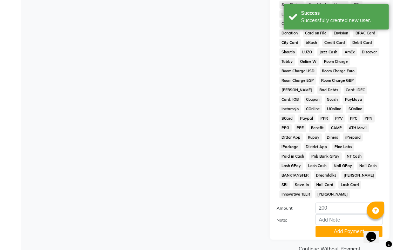
scroll to position [330, 0]
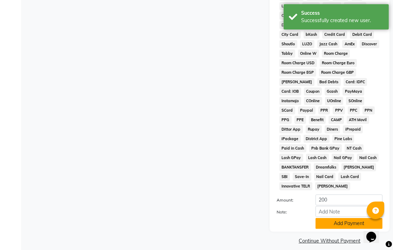
click at [341, 218] on button "Add Payment" at bounding box center [349, 223] width 67 height 11
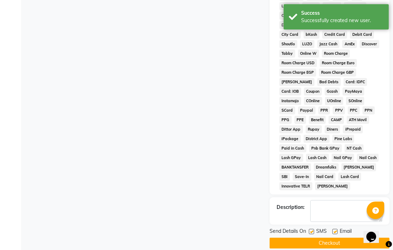
click at [348, 237] on button "Checkout" at bounding box center [330, 242] width 120 height 11
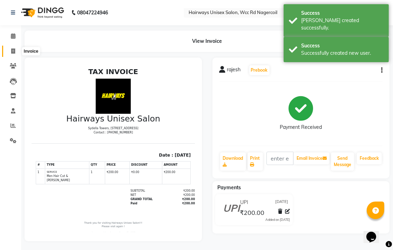
click at [8, 50] on span at bounding box center [13, 51] width 12 height 8
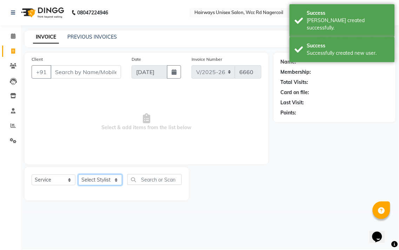
click at [90, 181] on select "Select Stylist Admin Chitra divya [PERSON_NAME] [PERSON_NAME] Reception [PERSON…" at bounding box center [100, 179] width 44 height 11
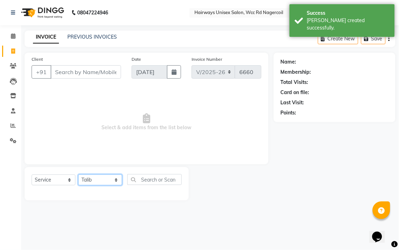
click at [78, 175] on select "Select Stylist Admin Chitra divya [PERSON_NAME] [PERSON_NAME] Reception [PERSON…" at bounding box center [100, 179] width 44 height 11
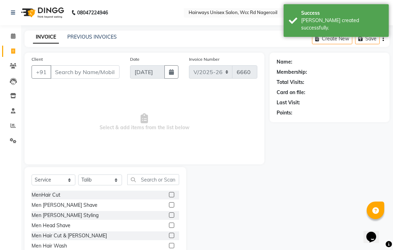
click at [169, 195] on label at bounding box center [171, 194] width 5 height 5
click at [169, 195] on input "checkbox" at bounding box center [171, 194] width 5 height 5
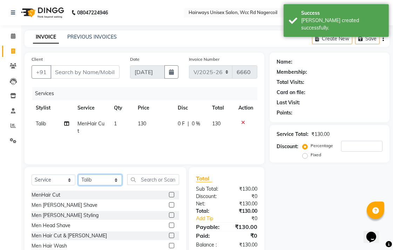
drag, startPoint x: 108, startPoint y: 184, endPoint x: 109, endPoint y: 180, distance: 4.7
click at [108, 184] on select "Select Stylist Admin Chitra divya [PERSON_NAME] [PERSON_NAME] Reception [PERSON…" at bounding box center [100, 179] width 44 height 11
click at [78, 175] on select "Select Stylist Admin Chitra divya [PERSON_NAME] [PERSON_NAME] Reception [PERSON…" at bounding box center [100, 179] width 44 height 11
click at [166, 183] on input "text" at bounding box center [153, 179] width 52 height 11
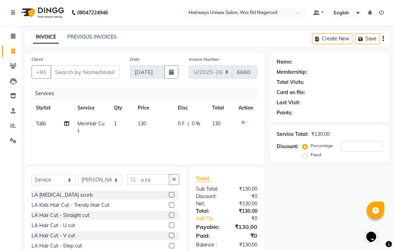
click at [169, 224] on label at bounding box center [171, 224] width 5 height 5
click at [169, 224] on input "checkbox" at bounding box center [171, 225] width 5 height 5
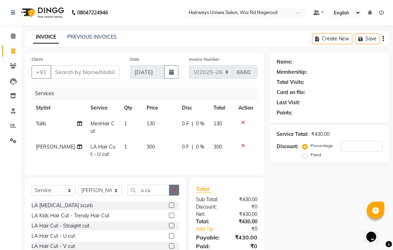
click at [177, 195] on button "button" at bounding box center [174, 189] width 10 height 11
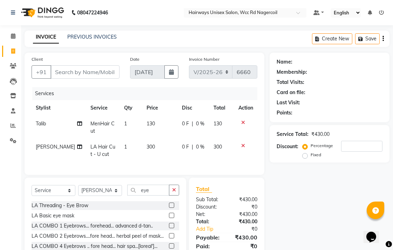
click at [169, 208] on label at bounding box center [171, 204] width 5 height 5
click at [169, 208] on input "checkbox" at bounding box center [171, 205] width 5 height 5
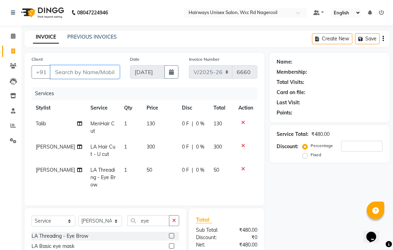
click at [67, 74] on input "Client" at bounding box center [84, 71] width 69 height 13
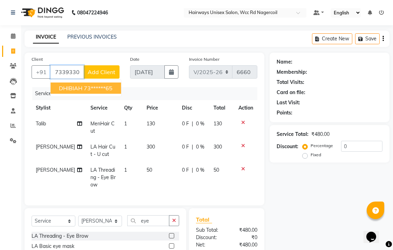
click at [75, 87] on span "DHIBIAH" at bounding box center [70, 87] width 23 height 7
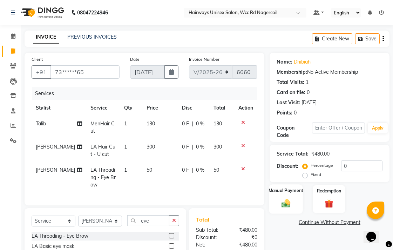
click at [288, 193] on label "Manual Payment" at bounding box center [286, 190] width 35 height 7
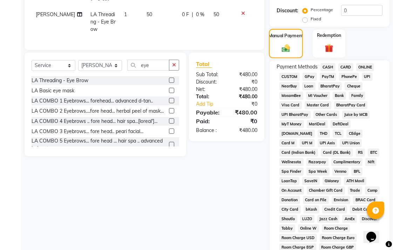
scroll to position [156, 0]
click at [325, 66] on span "CASH" at bounding box center [327, 67] width 15 height 8
click at [364, 76] on span "UPI" at bounding box center [367, 76] width 11 height 8
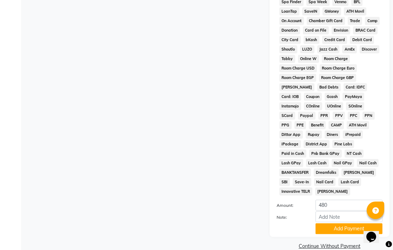
scroll to position [330, 0]
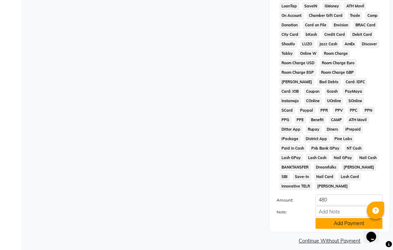
click at [354, 218] on button "Add Payment" at bounding box center [349, 223] width 67 height 11
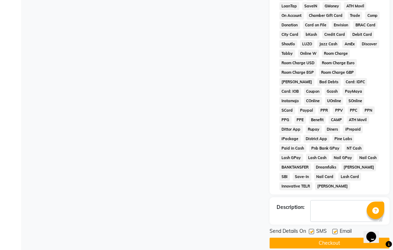
click at [355, 239] on button "Checkout" at bounding box center [330, 242] width 120 height 11
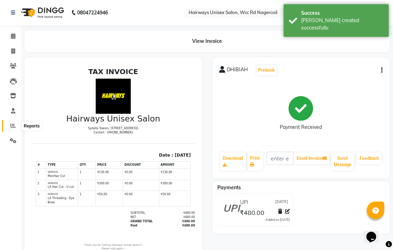
click at [11, 125] on icon at bounding box center [13, 125] width 5 height 5
